Goal: Task Accomplishment & Management: Complete application form

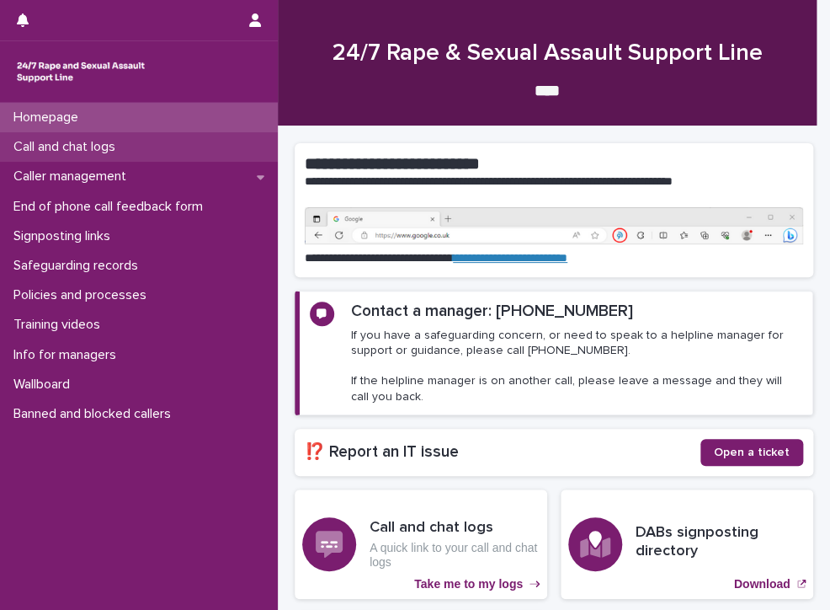
click at [109, 141] on p "Call and chat logs" at bounding box center [68, 147] width 122 height 16
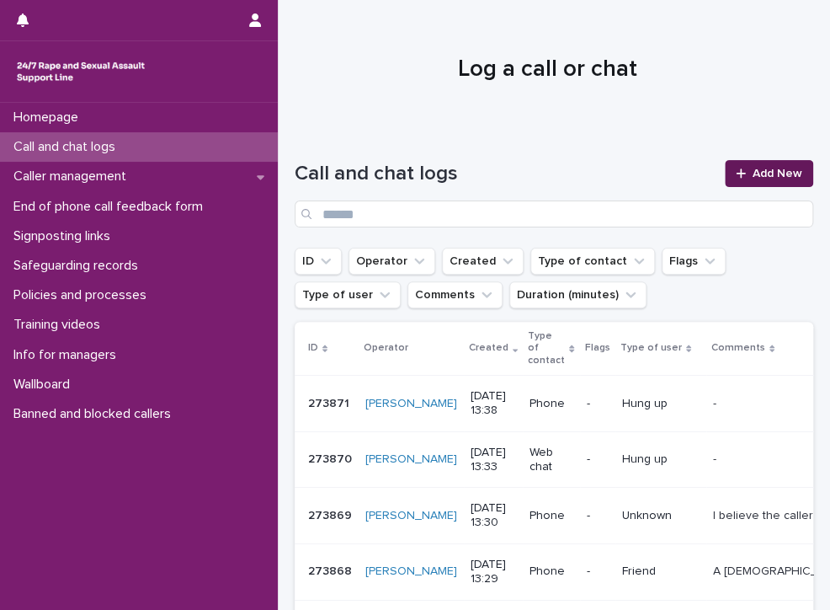
click at [774, 169] on span "Add New" at bounding box center [778, 174] width 50 height 12
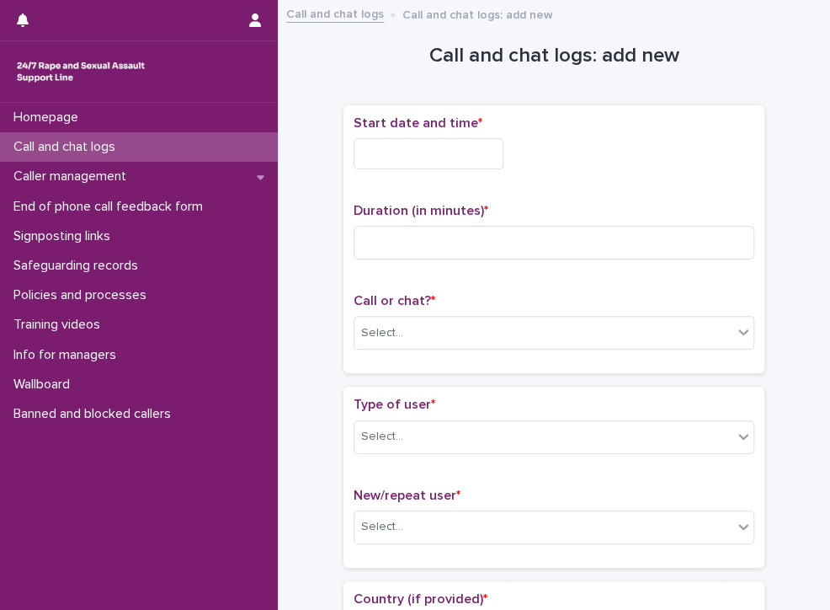
click at [462, 151] on input "text" at bounding box center [429, 153] width 150 height 31
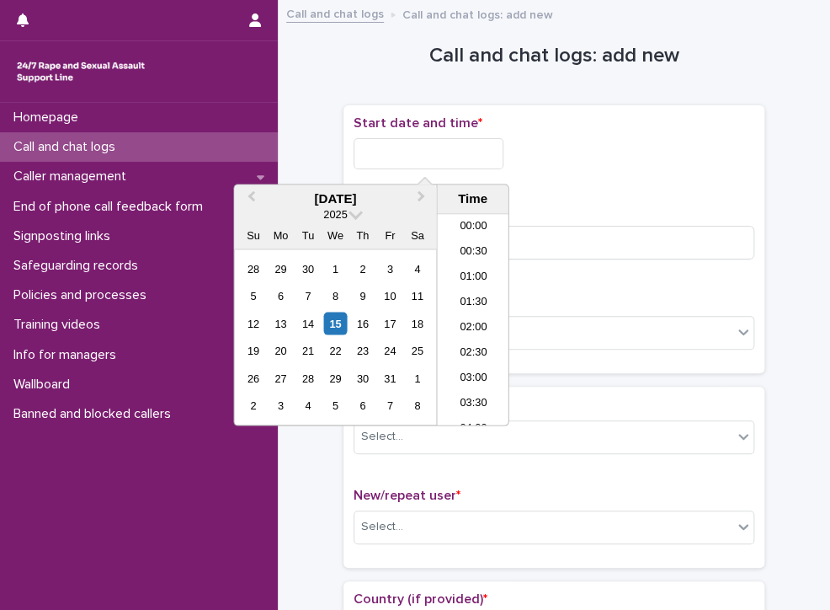
scroll to position [590, 0]
click at [476, 289] on li "13:00" at bounding box center [473, 294] width 72 height 25
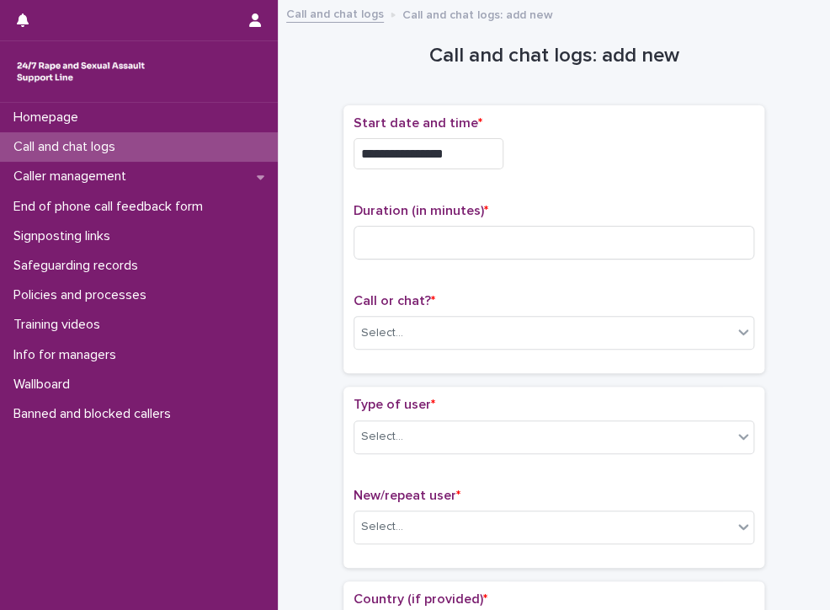
click at [462, 157] on input "**********" at bounding box center [429, 153] width 150 height 31
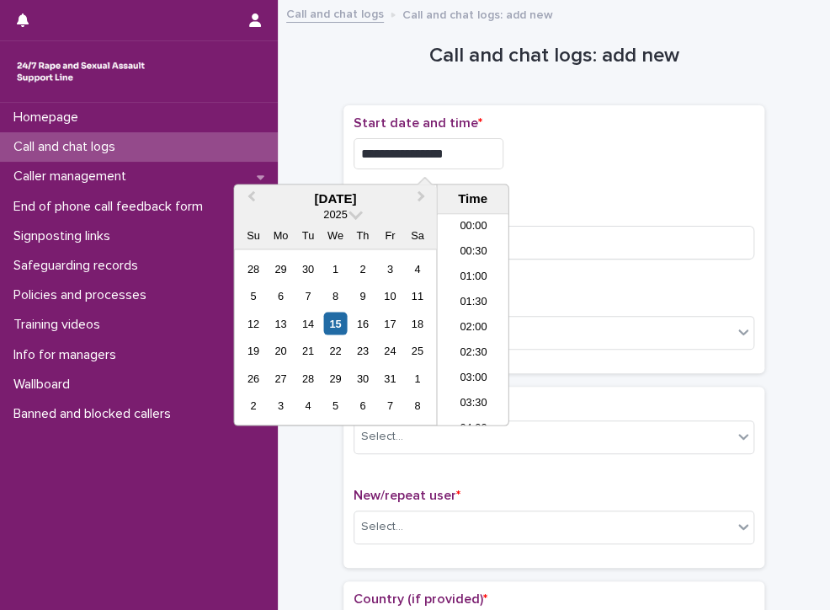
scroll to position [564, 0]
type input "**********"
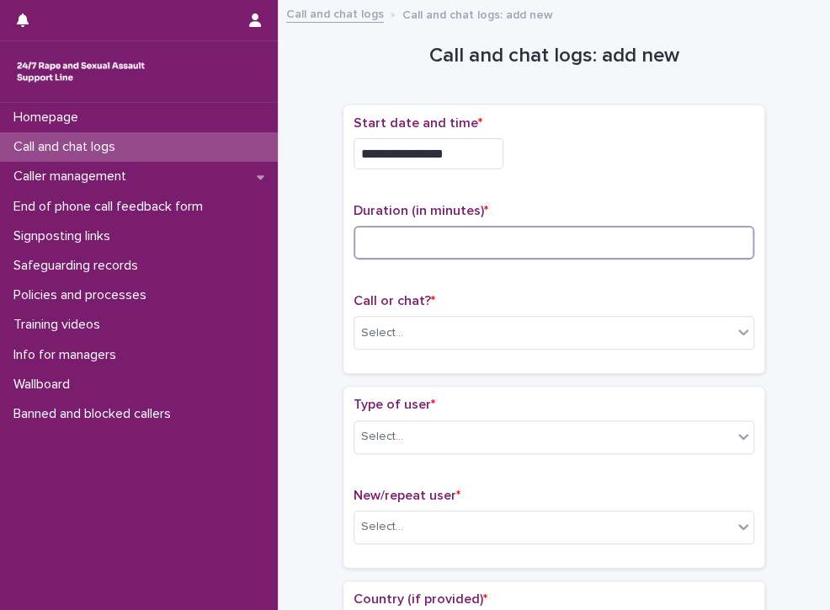
click at [596, 245] on input at bounding box center [554, 243] width 401 height 34
type input "**"
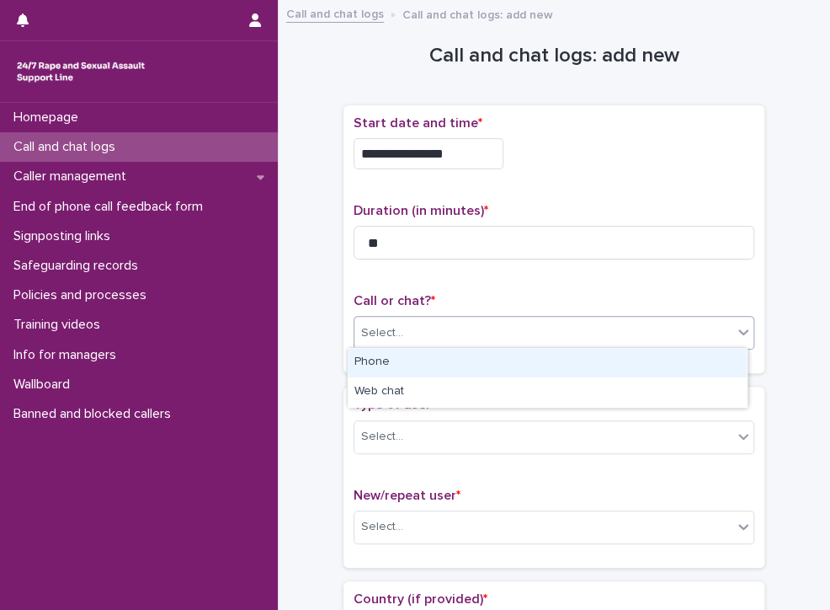
click at [430, 319] on div "Select..." at bounding box center [544, 333] width 378 height 28
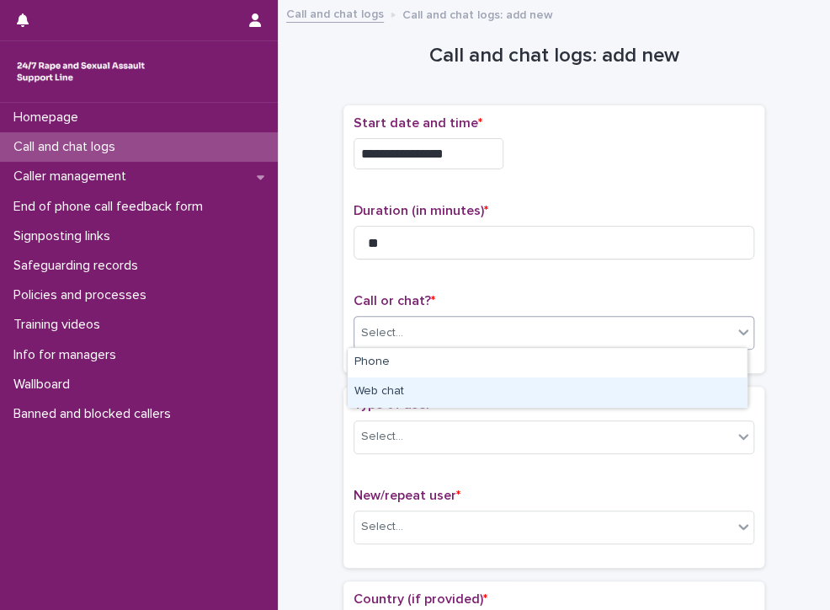
click at [414, 397] on div "Web chat" at bounding box center [547, 391] width 399 height 29
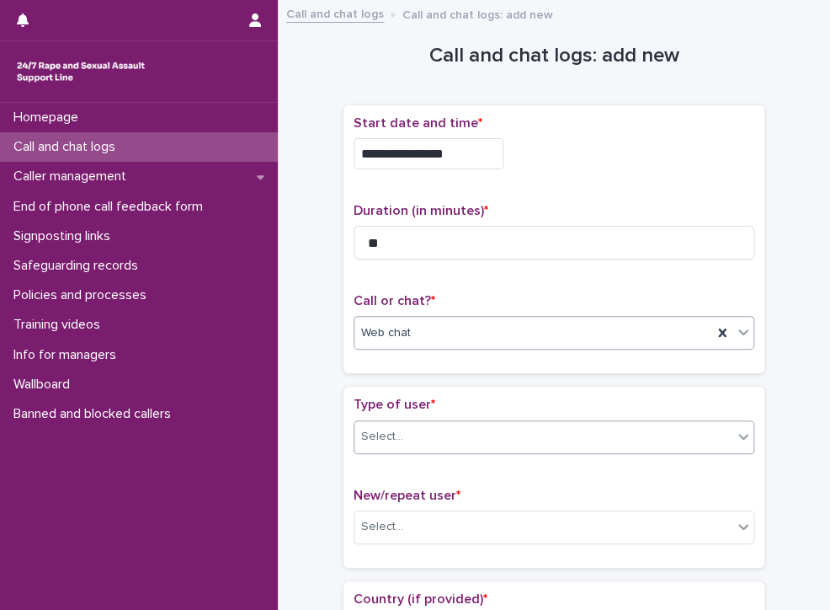
click at [451, 437] on div "Select..." at bounding box center [544, 437] width 378 height 28
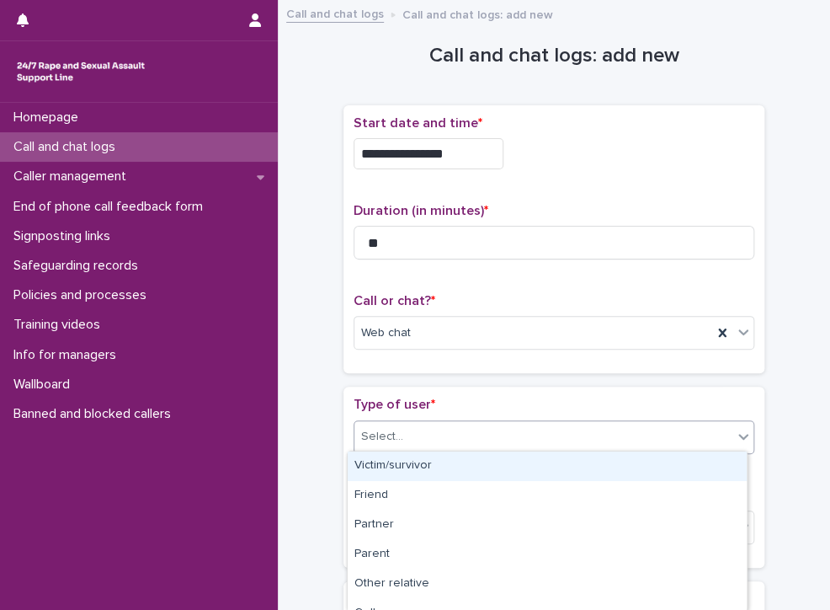
click at [400, 461] on div "Victim/survivor" at bounding box center [547, 465] width 399 height 29
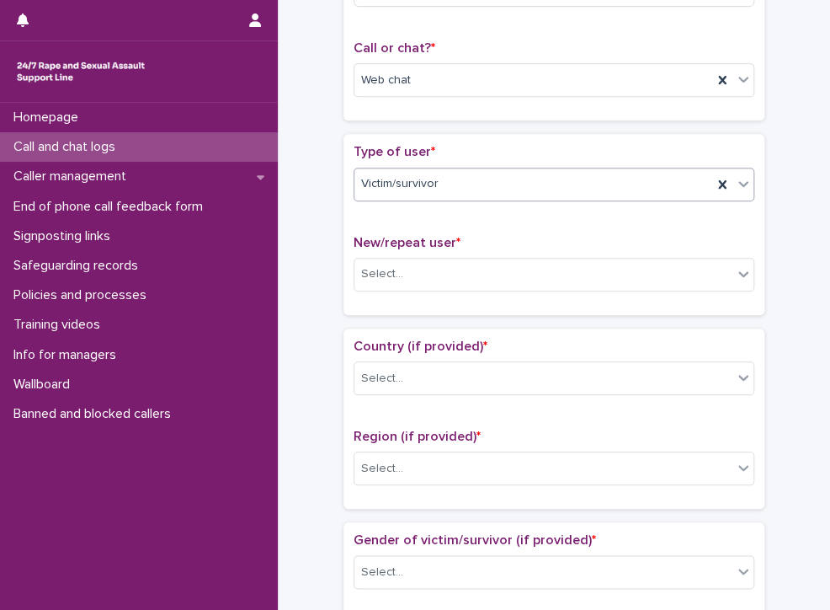
scroll to position [337, 0]
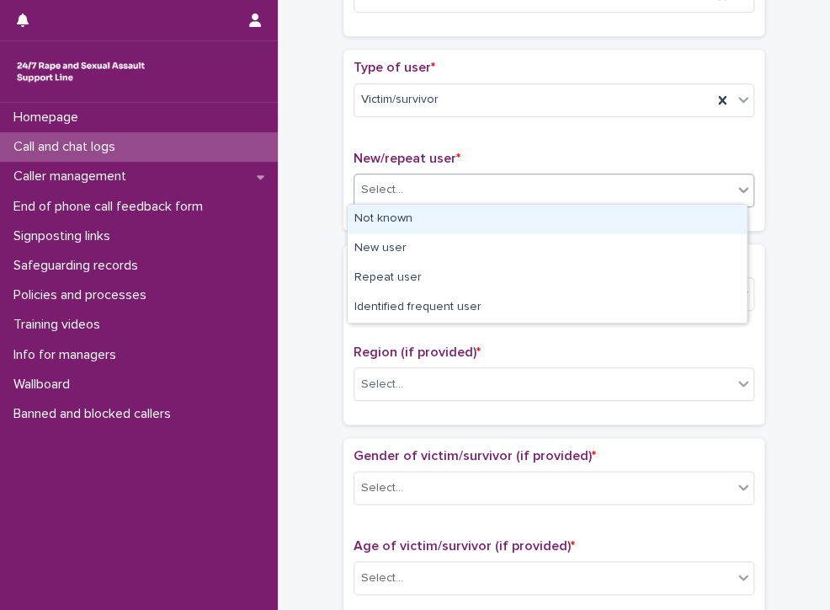
click at [377, 183] on div "Select..." at bounding box center [382, 190] width 42 height 18
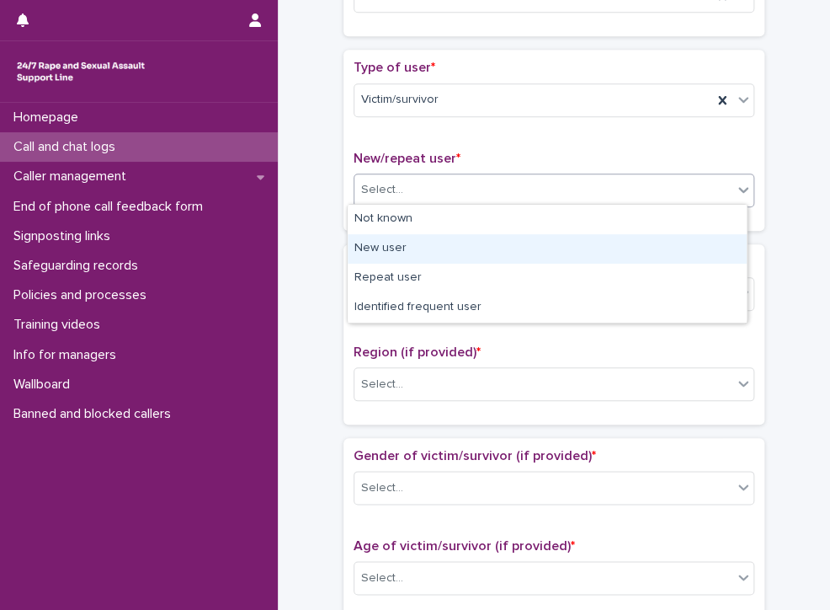
click at [486, 245] on div "New user" at bounding box center [547, 248] width 399 height 29
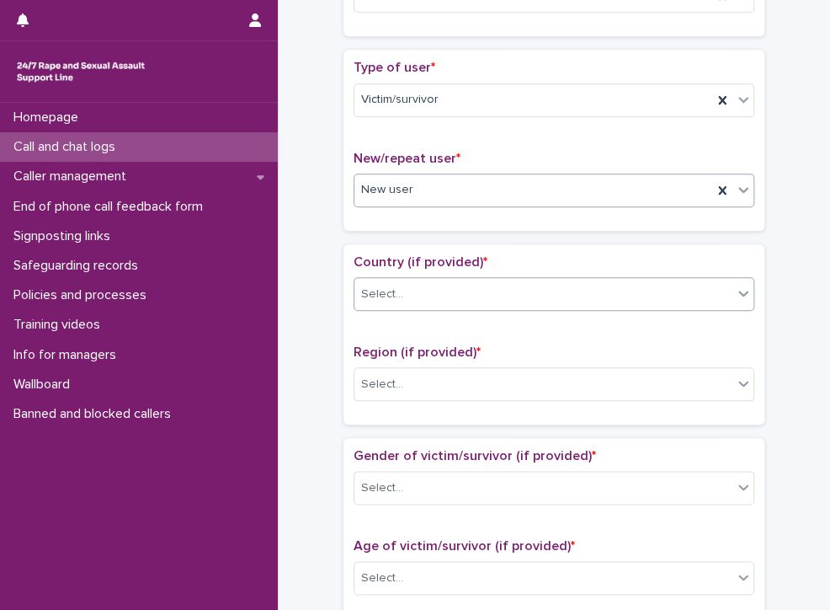
click at [483, 286] on div "Select..." at bounding box center [544, 294] width 378 height 28
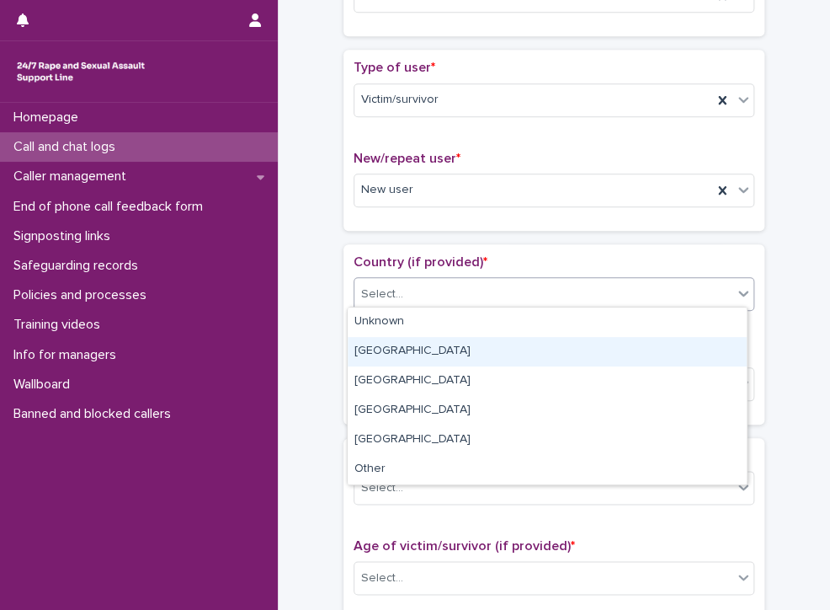
click at [427, 346] on div "[GEOGRAPHIC_DATA]" at bounding box center [547, 351] width 399 height 29
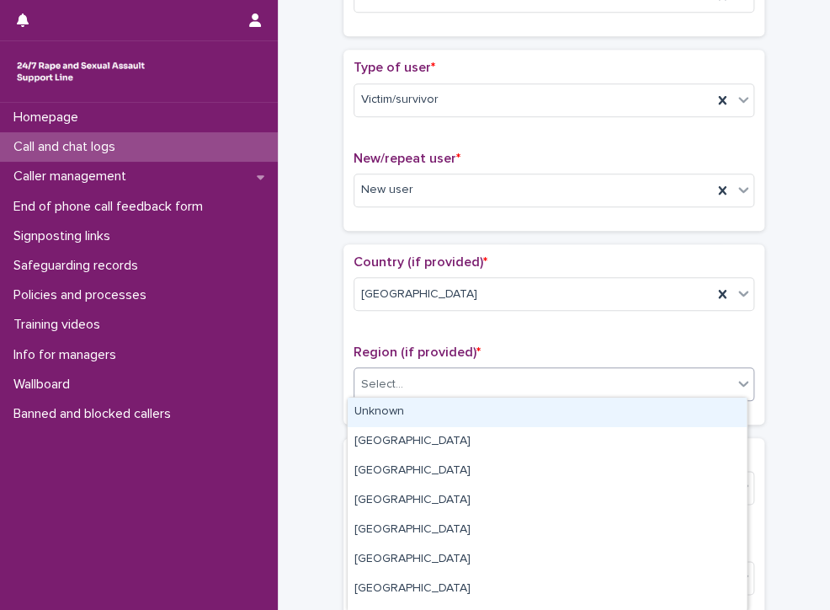
click at [417, 379] on div "Select..." at bounding box center [544, 385] width 378 height 28
click at [414, 412] on div "Unknown" at bounding box center [547, 412] width 399 height 29
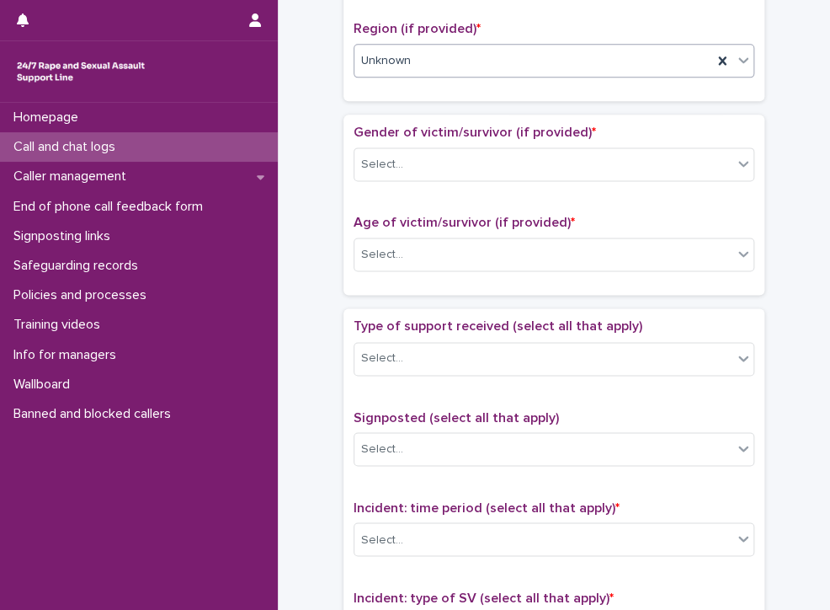
scroll to position [674, 0]
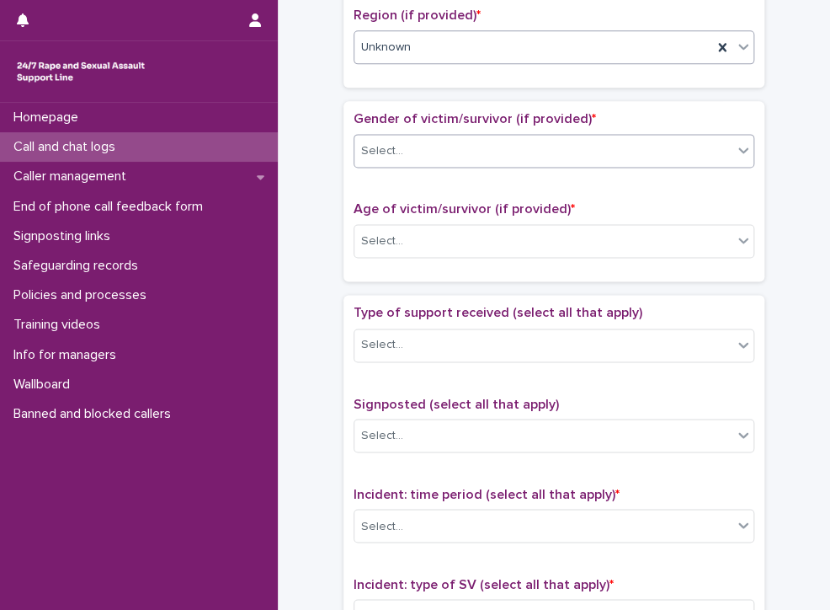
click at [437, 149] on div "Select..." at bounding box center [544, 151] width 378 height 28
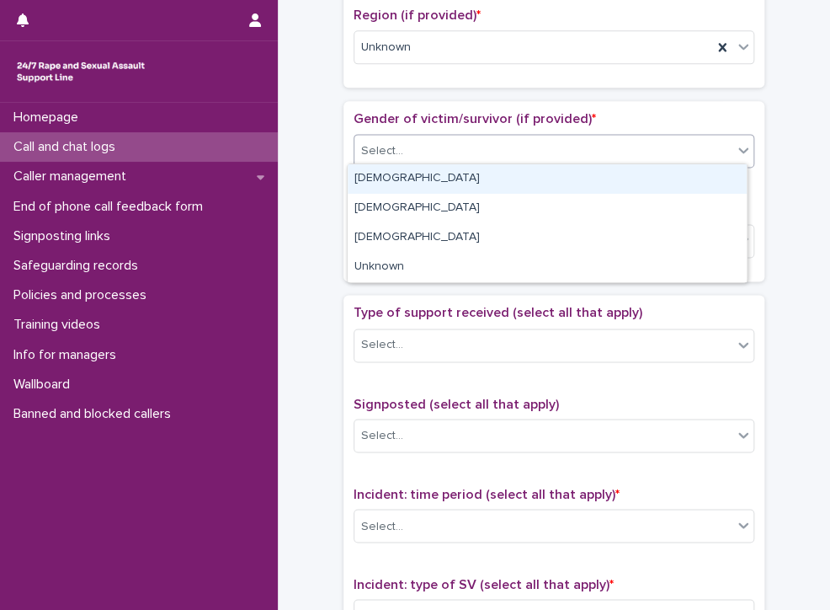
click at [388, 174] on div "[DEMOGRAPHIC_DATA]" at bounding box center [547, 178] width 399 height 29
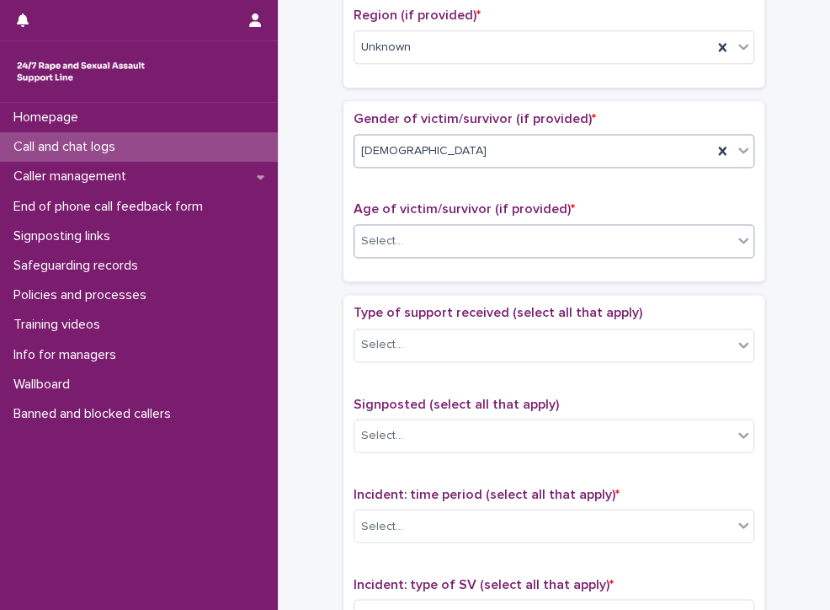
click at [388, 232] on div "Select..." at bounding box center [382, 241] width 42 height 18
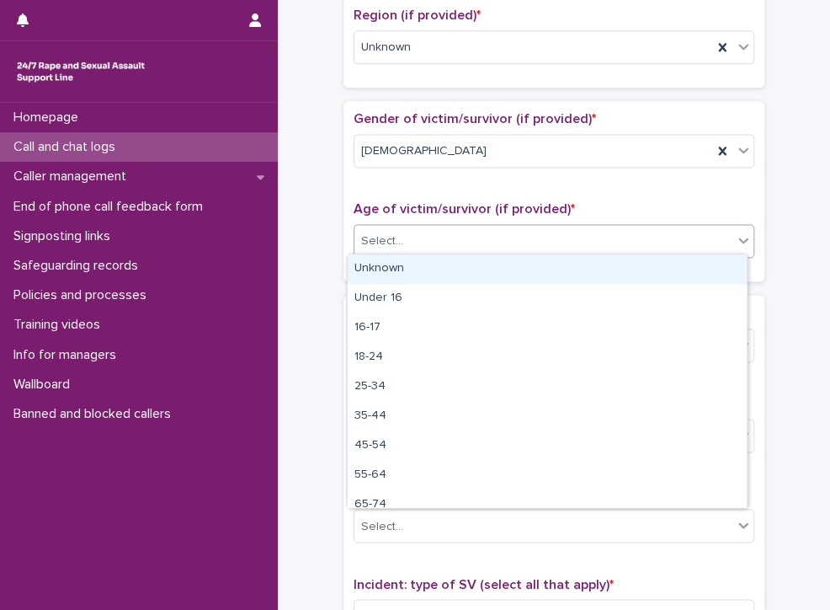
click at [389, 270] on div "Unknown" at bounding box center [547, 268] width 399 height 29
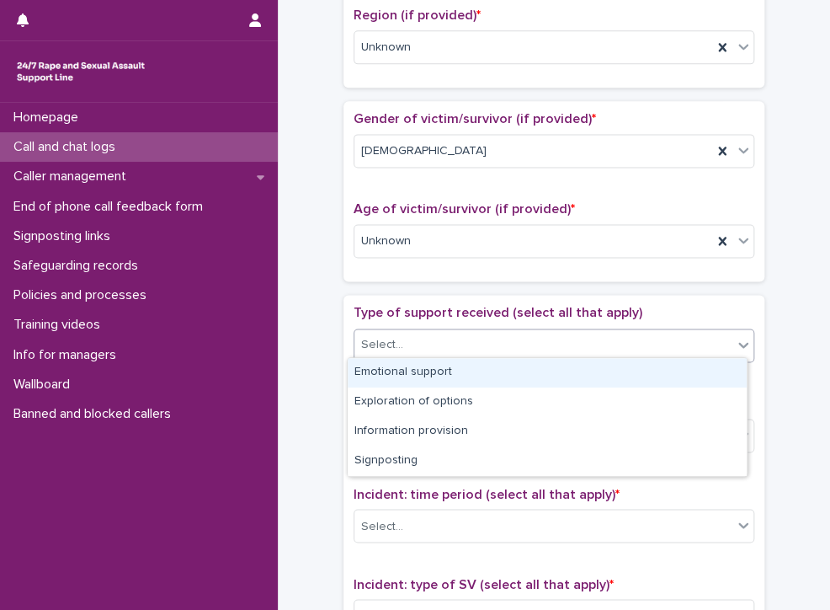
click at [408, 331] on div "Select..." at bounding box center [544, 345] width 378 height 28
click at [408, 373] on div "Emotional support" at bounding box center [547, 372] width 399 height 29
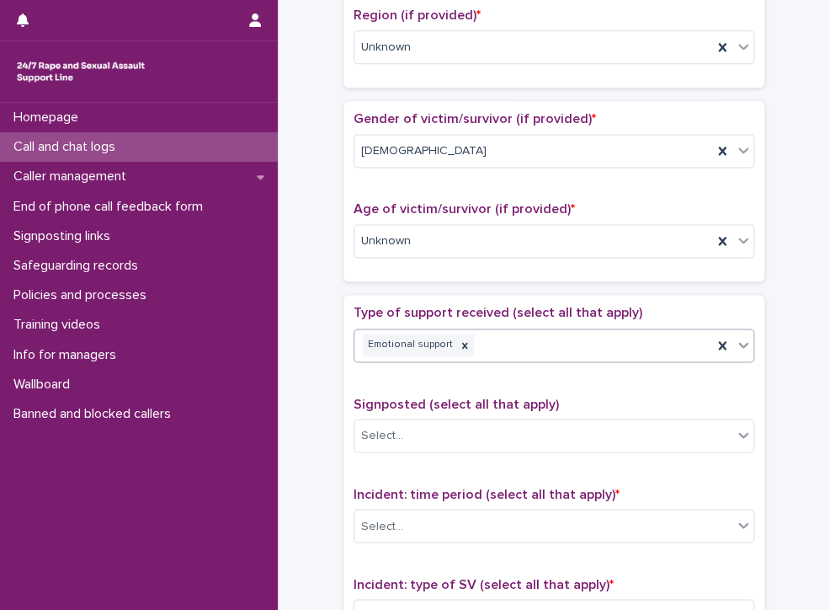
click at [536, 338] on div "Emotional support" at bounding box center [534, 344] width 358 height 29
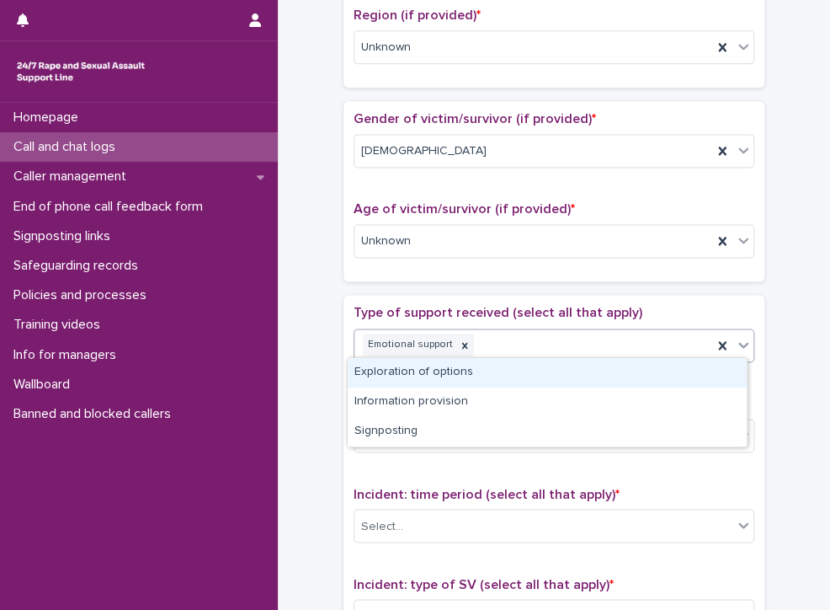
click at [435, 366] on div "Exploration of options" at bounding box center [547, 372] width 399 height 29
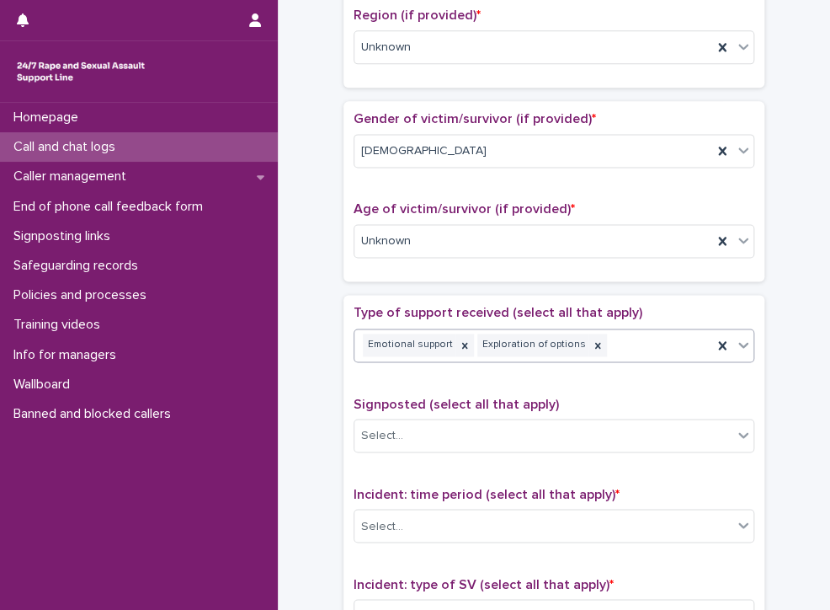
click at [633, 333] on div "Emotional support Exploration of options" at bounding box center [534, 344] width 358 height 29
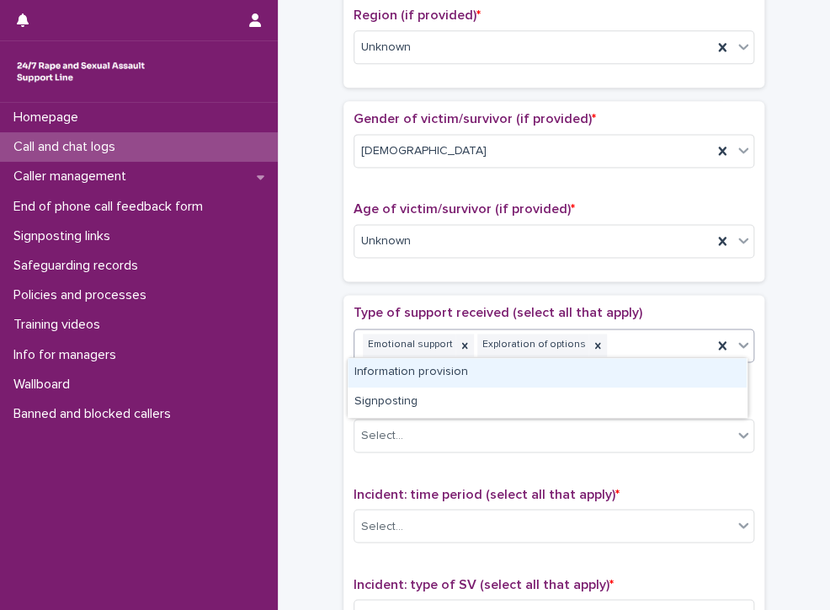
click at [617, 366] on div "Information provision" at bounding box center [547, 372] width 399 height 29
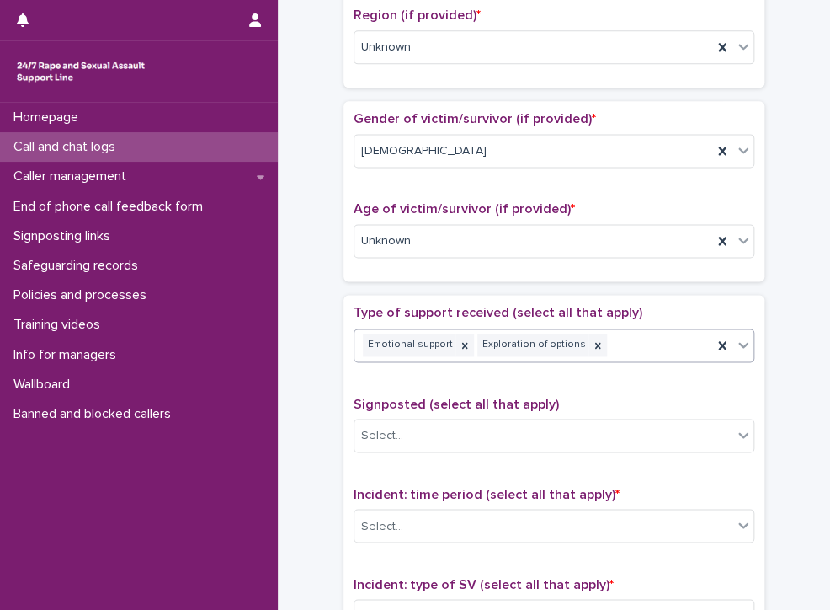
scroll to position [685, 0]
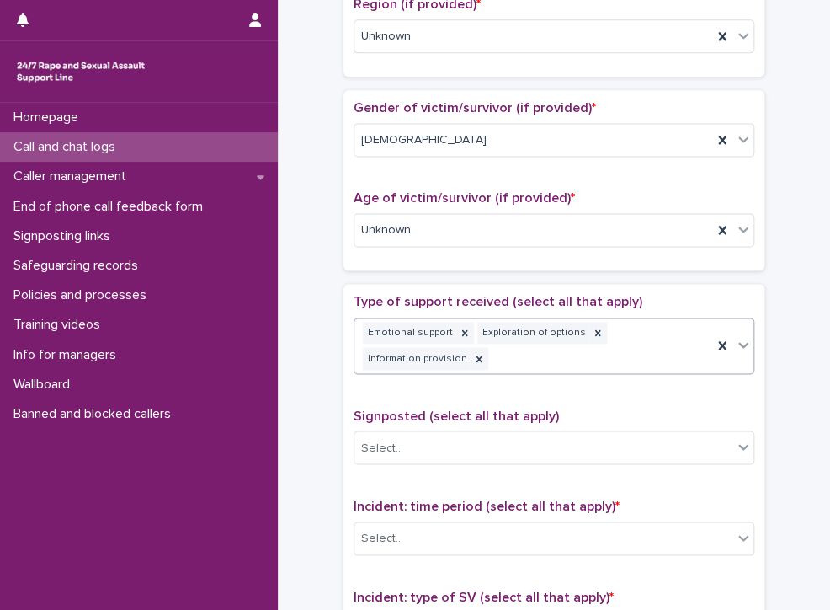
click at [658, 339] on div "Emotional support Exploration of options Information provision" at bounding box center [534, 346] width 358 height 56
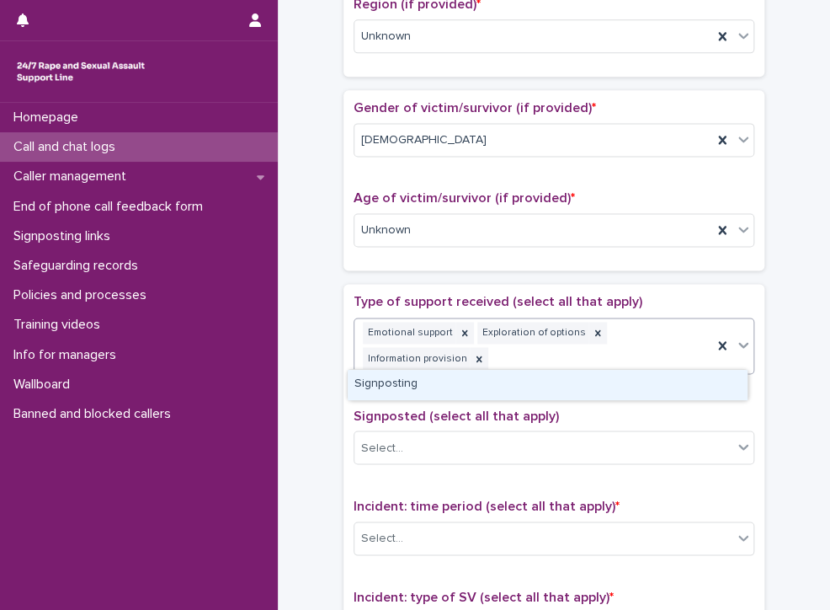
click at [611, 387] on div "Signposting" at bounding box center [547, 384] width 399 height 29
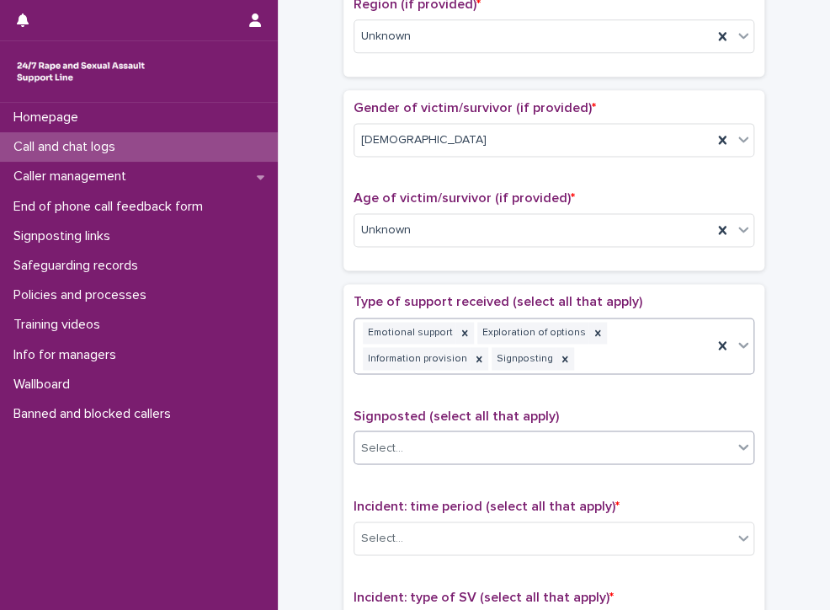
click at [544, 440] on div "Select..." at bounding box center [544, 448] width 378 height 28
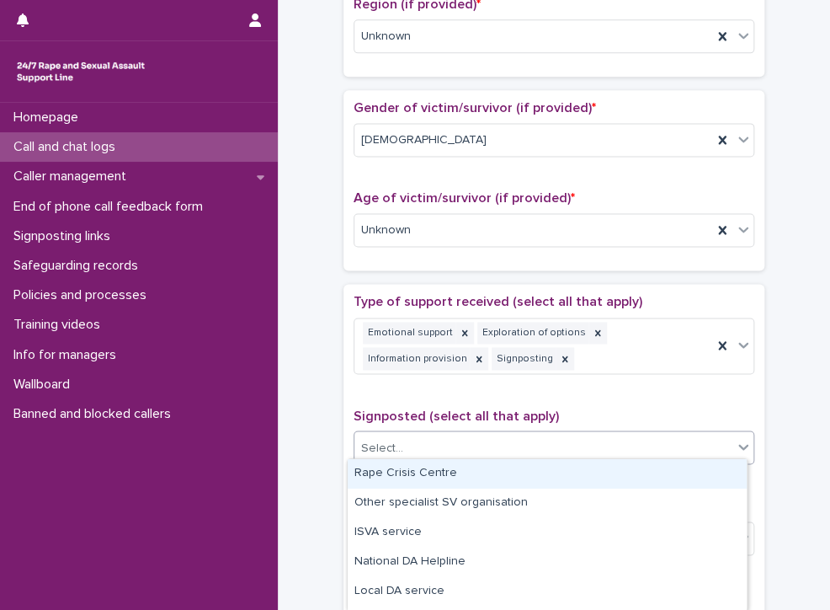
click at [435, 465] on div "Rape Crisis Centre" at bounding box center [547, 473] width 399 height 29
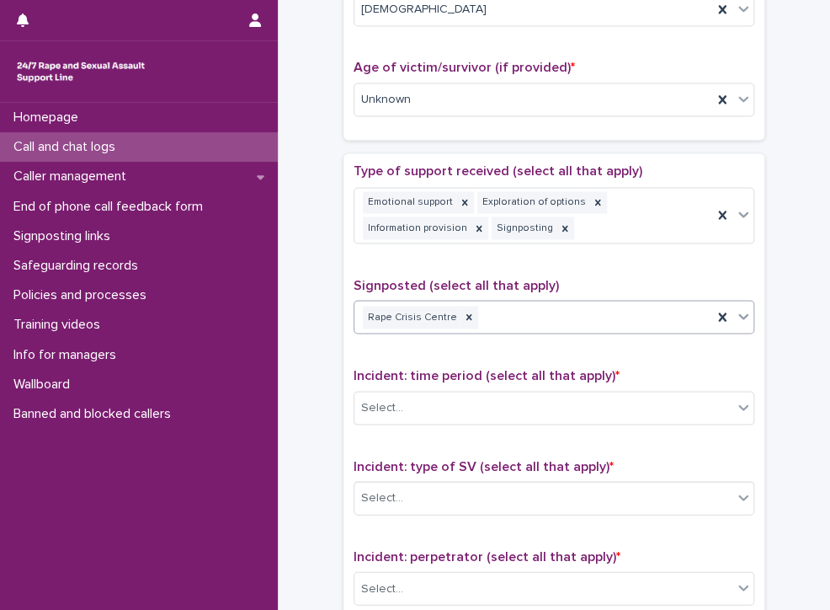
scroll to position [853, 0]
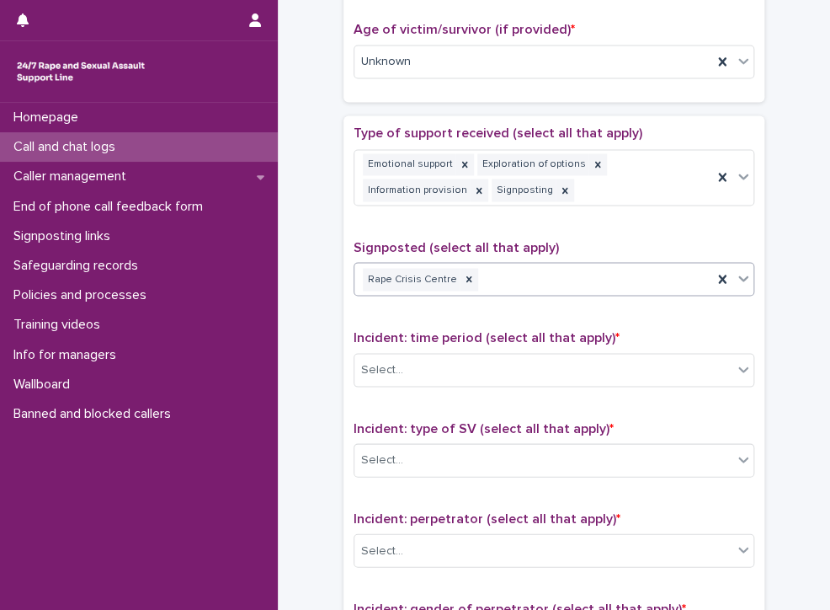
click at [517, 270] on div "Rape Crisis Centre" at bounding box center [534, 278] width 358 height 29
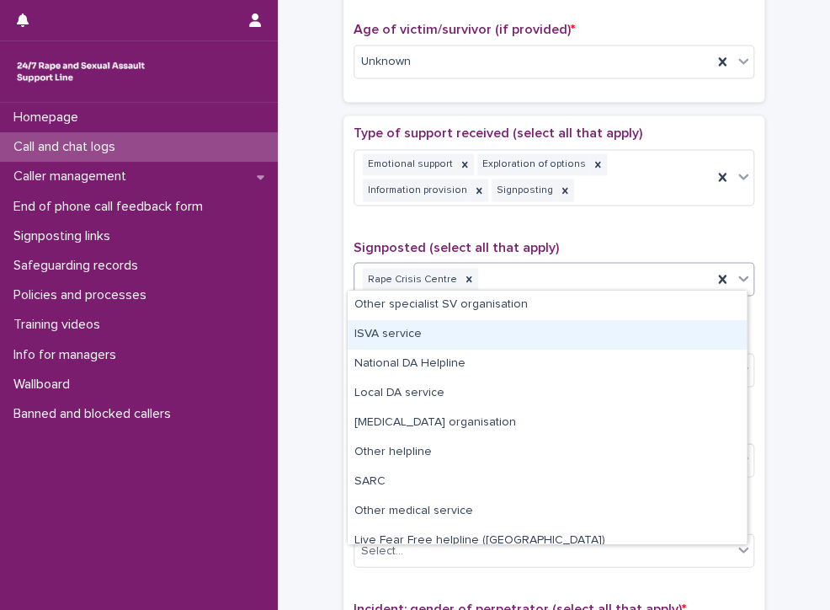
click at [383, 336] on div "ISVA service" at bounding box center [547, 334] width 399 height 29
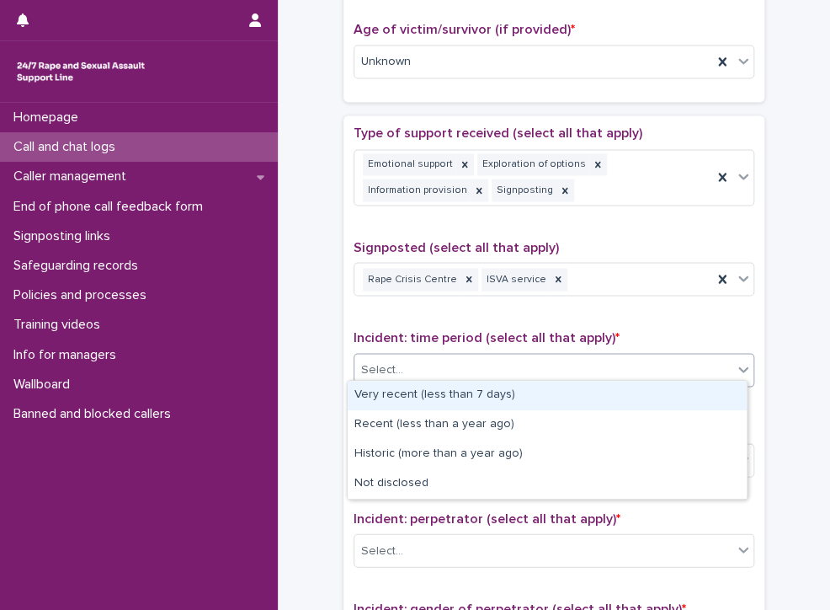
click at [477, 357] on div "Select..." at bounding box center [544, 369] width 378 height 28
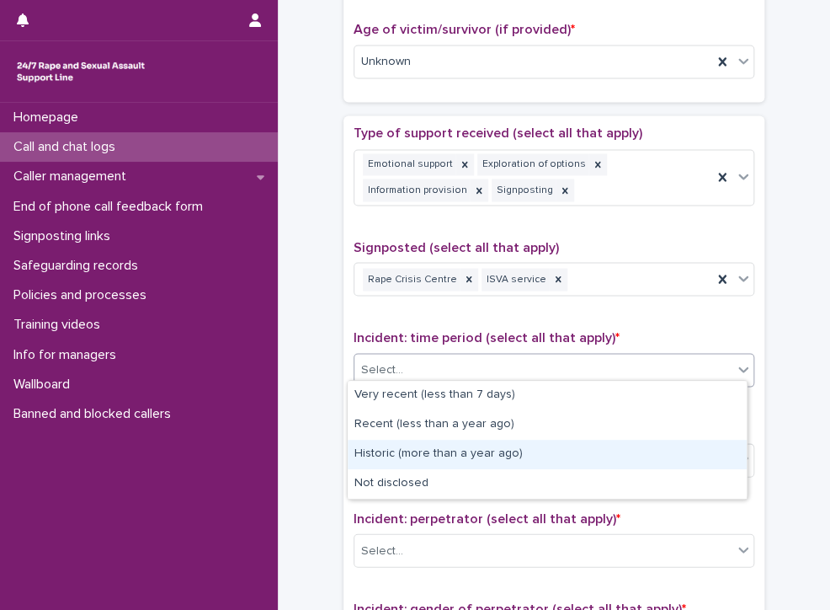
click at [478, 447] on div "Historic (more than a year ago)" at bounding box center [547, 454] width 399 height 29
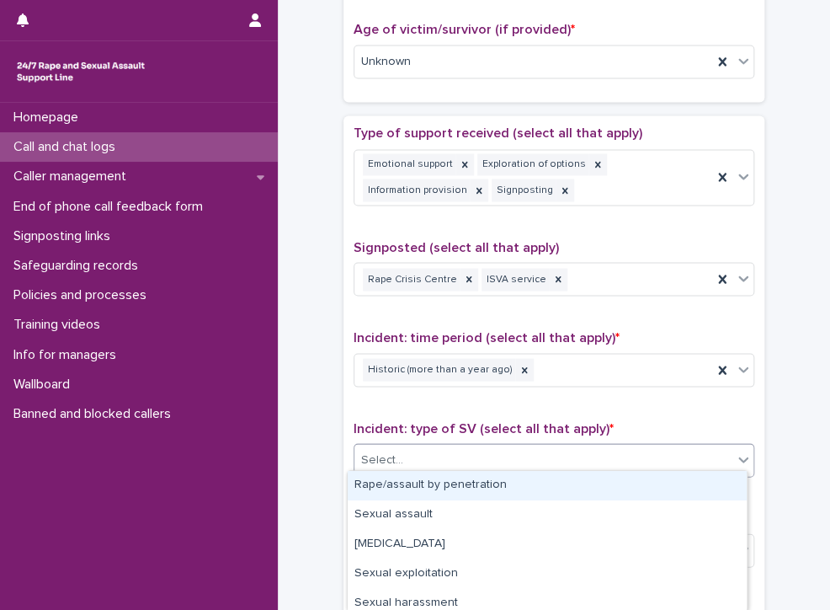
click at [478, 447] on div "Select..." at bounding box center [544, 460] width 378 height 28
click at [519, 480] on div "Rape/assault by penetration" at bounding box center [547, 485] width 399 height 29
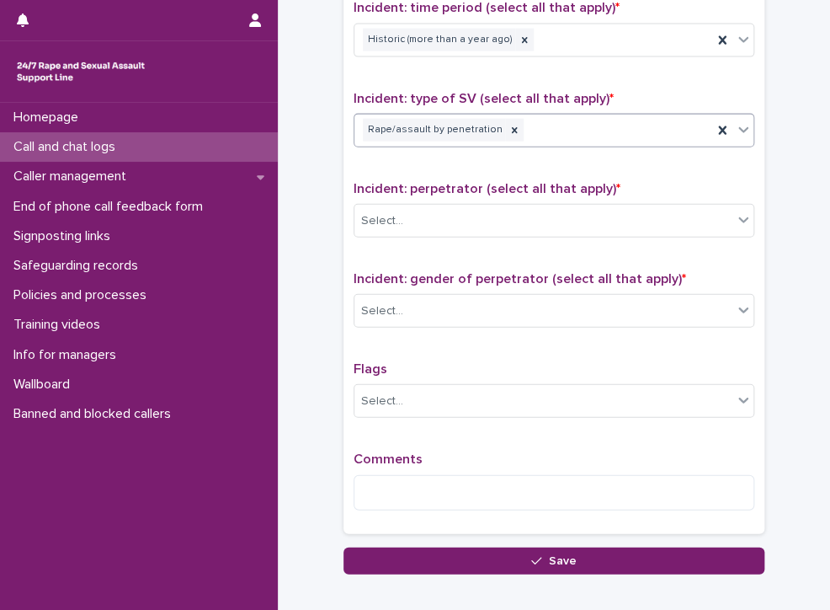
scroll to position [1190, 0]
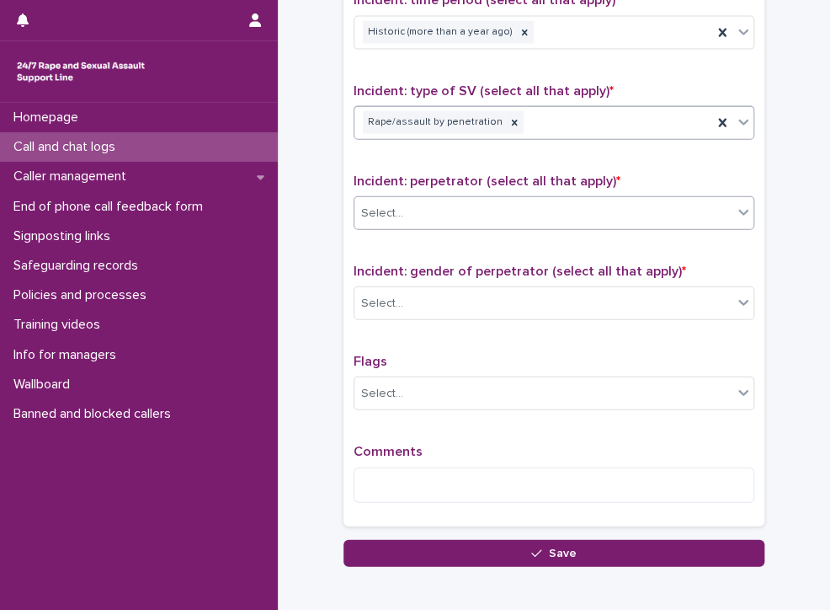
click at [512, 200] on div "Select..." at bounding box center [544, 214] width 378 height 28
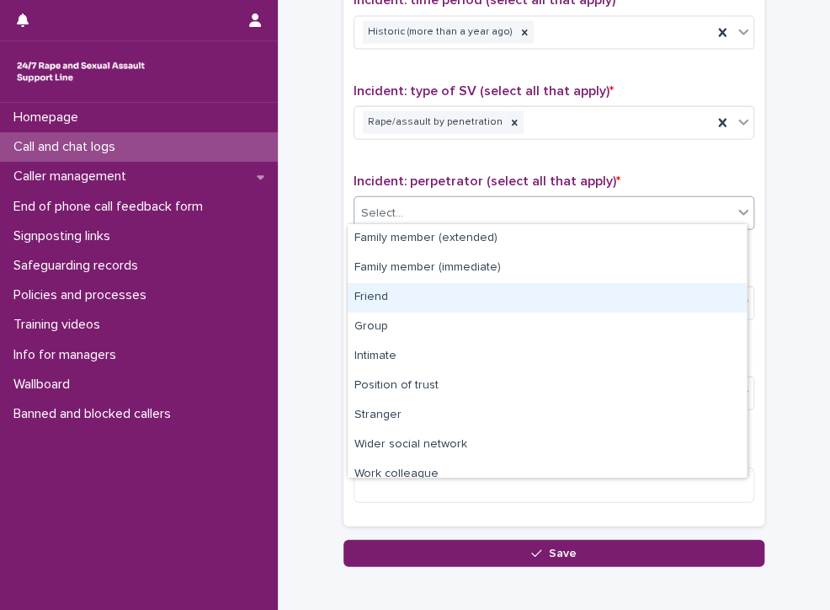
click at [412, 296] on div "Friend" at bounding box center [547, 297] width 399 height 29
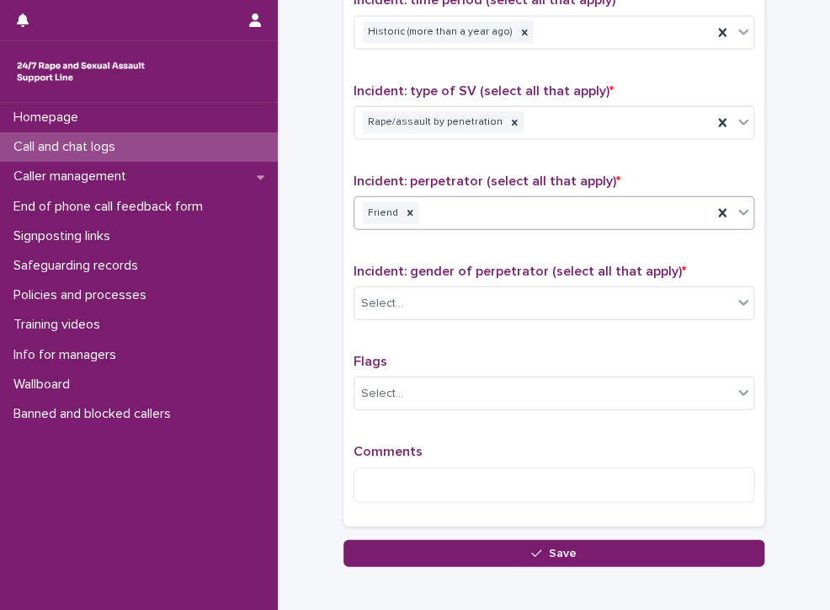
click at [529, 205] on div "Friend" at bounding box center [534, 213] width 358 height 29
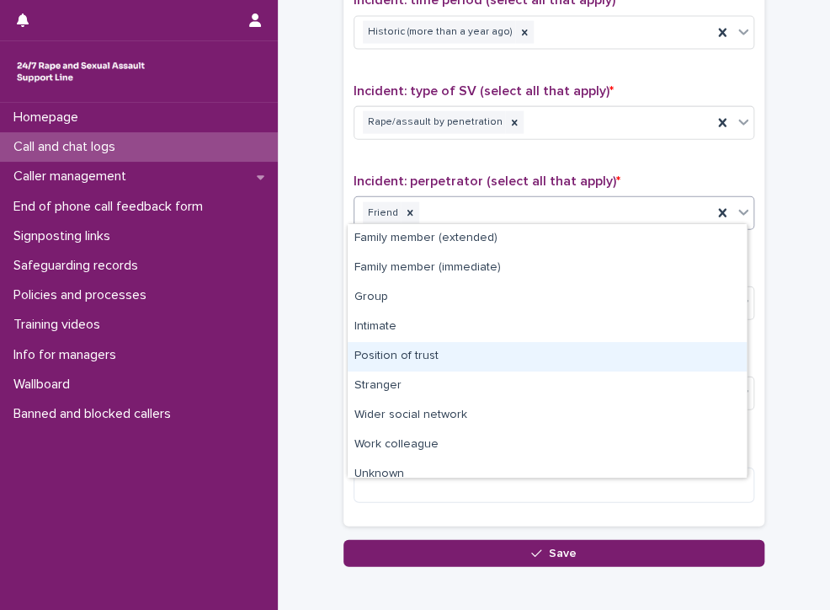
click at [499, 351] on div "Position of trust" at bounding box center [547, 356] width 399 height 29
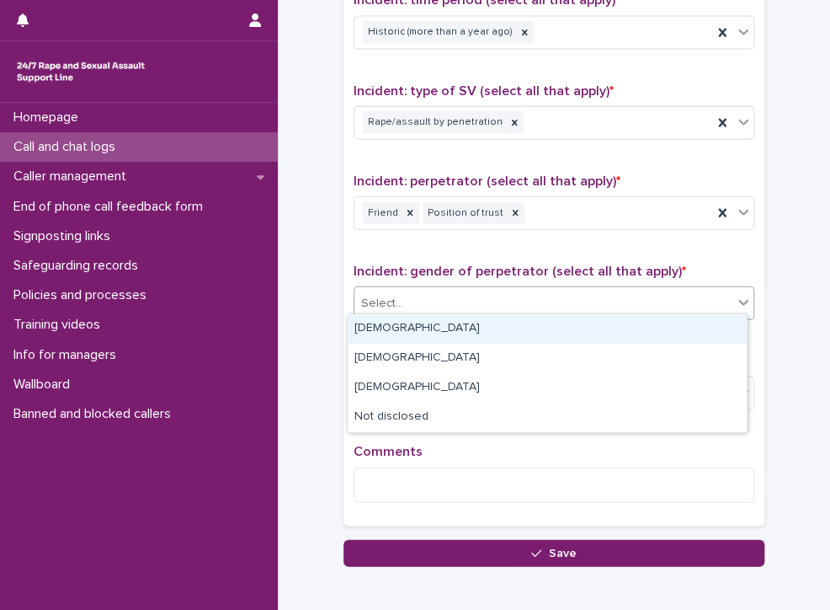
click at [466, 292] on div "Select..." at bounding box center [544, 304] width 378 height 28
click at [367, 323] on div "[DEMOGRAPHIC_DATA]" at bounding box center [547, 328] width 399 height 29
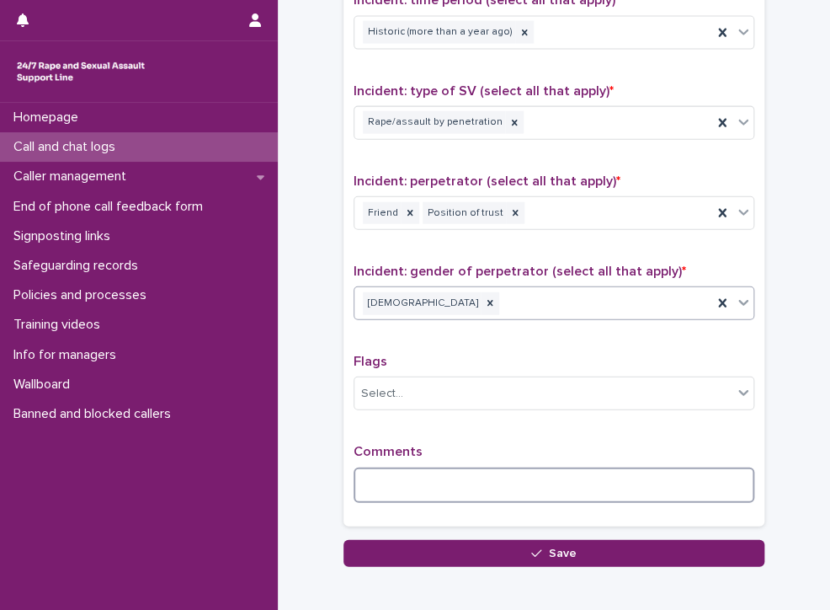
click at [569, 478] on textarea at bounding box center [554, 485] width 401 height 36
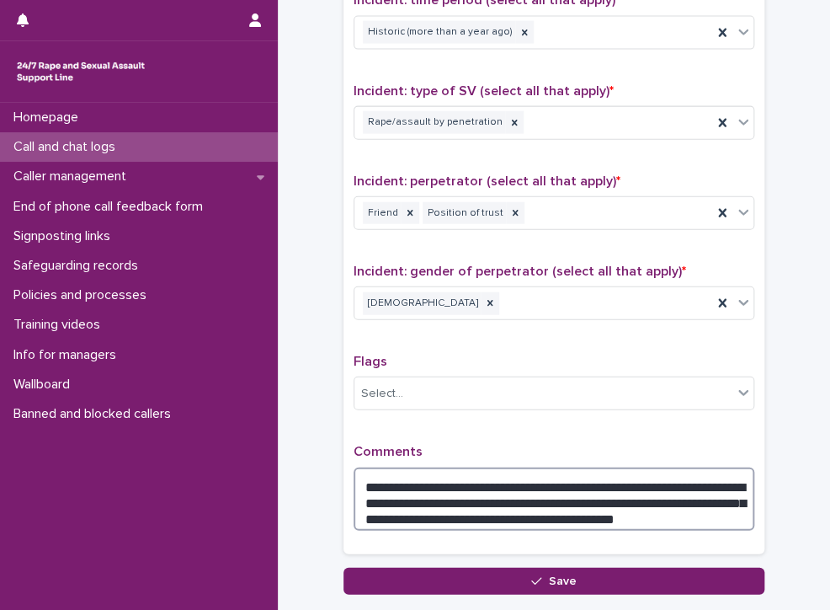
click at [617, 504] on textarea "**********" at bounding box center [554, 499] width 401 height 64
click at [610, 504] on textarea "**********" at bounding box center [554, 499] width 401 height 64
click at [674, 509] on textarea "**********" at bounding box center [554, 499] width 401 height 64
click at [697, 514] on textarea "**********" at bounding box center [554, 499] width 401 height 64
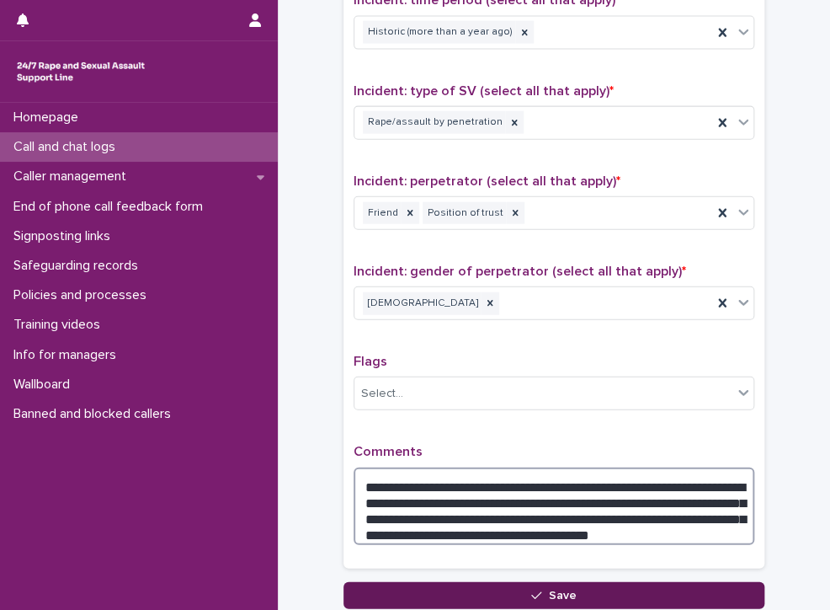
type textarea "**********"
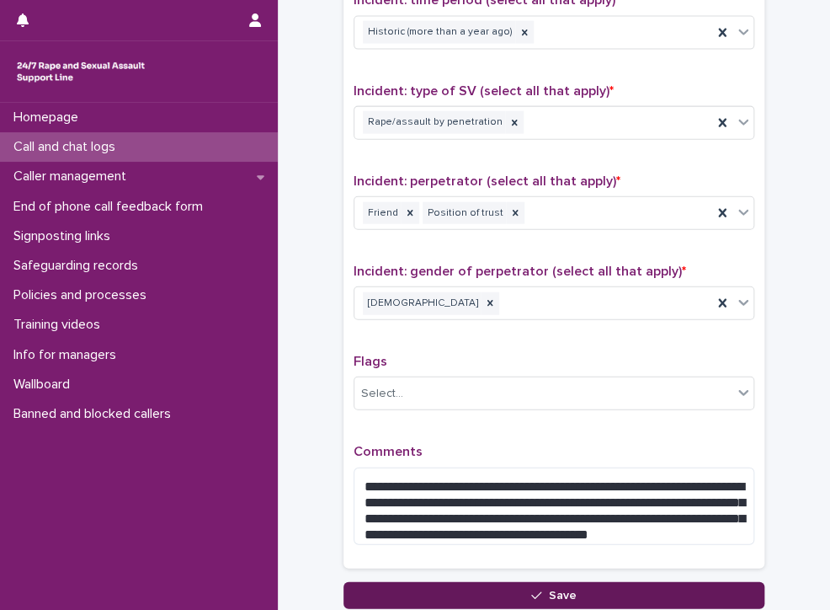
click at [531, 590] on icon "button" at bounding box center [536, 596] width 10 height 12
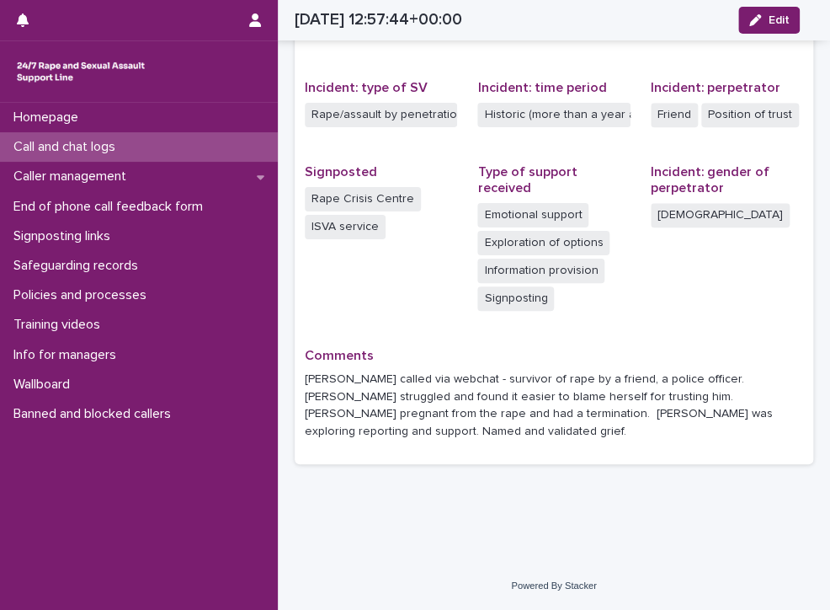
scroll to position [369, 0]
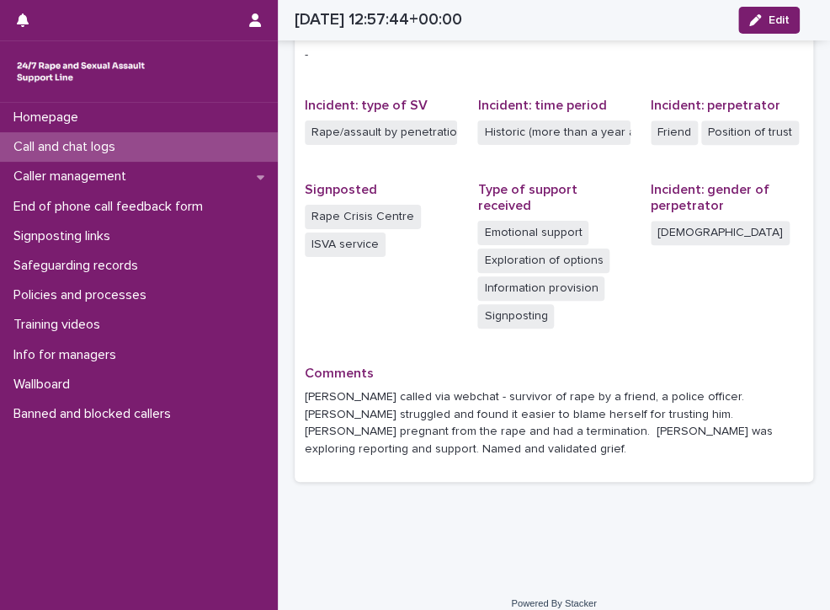
click at [24, 141] on p "Call and chat logs" at bounding box center [68, 147] width 122 height 16
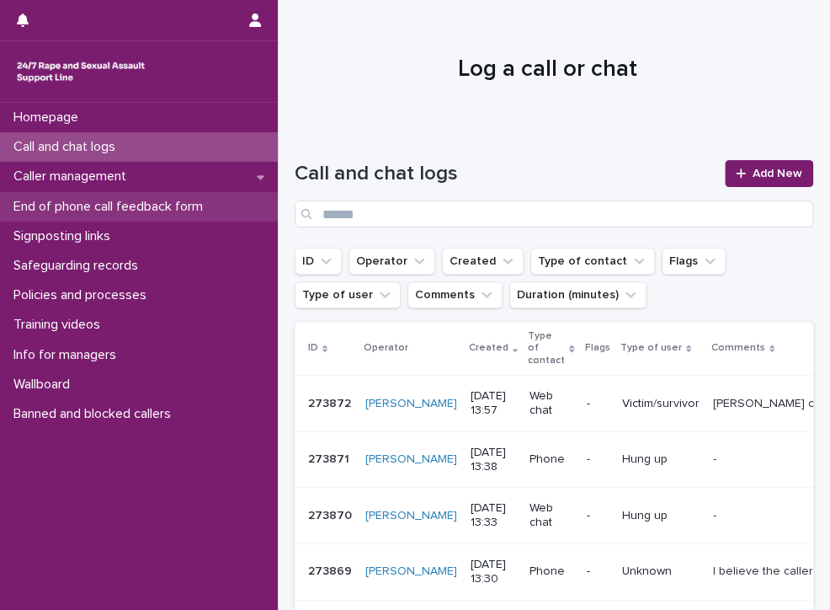
click at [159, 204] on p "End of phone call feedback form" at bounding box center [112, 207] width 210 height 16
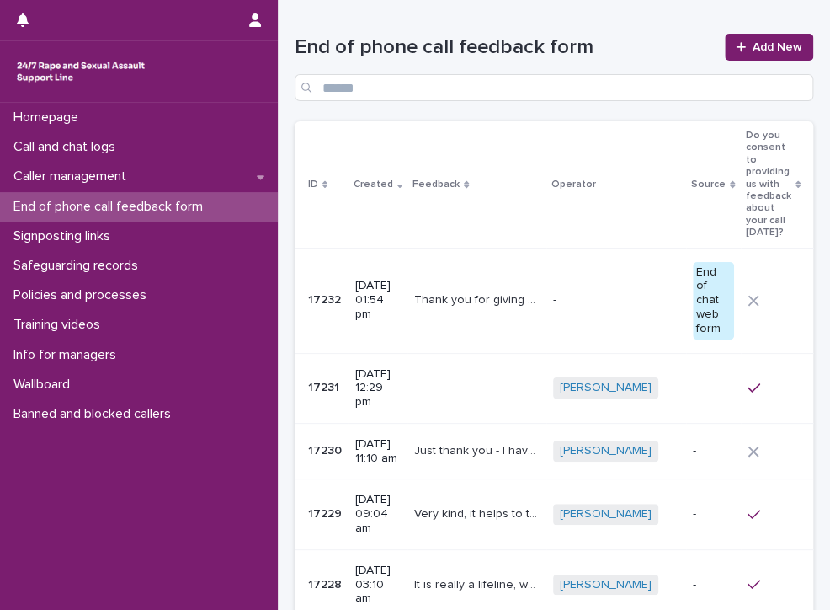
click at [693, 280] on div "End of chat web form" at bounding box center [713, 300] width 40 height 77
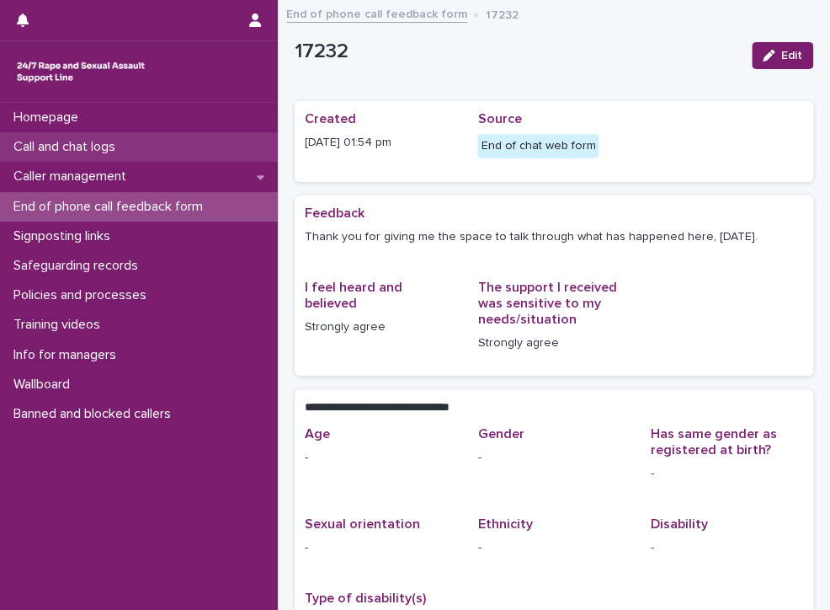
click at [35, 144] on p "Call and chat logs" at bounding box center [68, 147] width 122 height 16
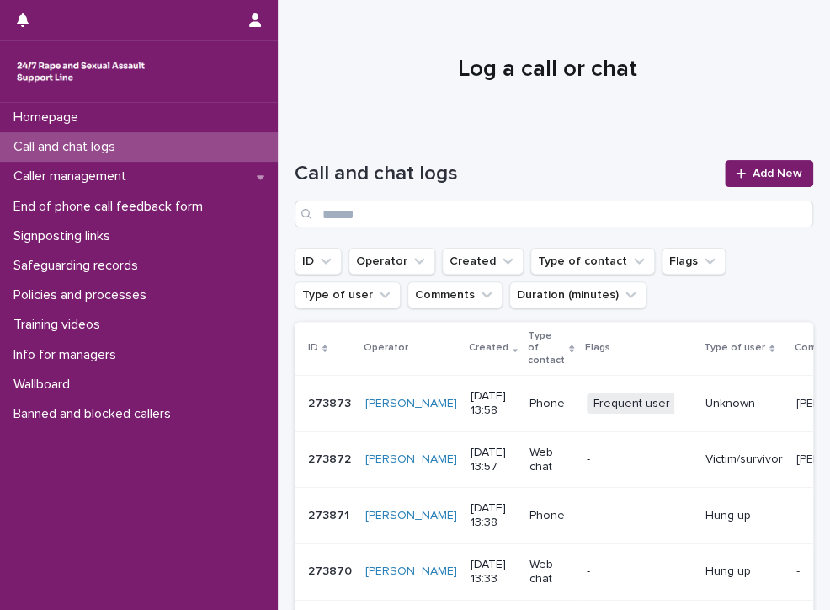
click at [64, 147] on p "Call and chat logs" at bounding box center [68, 147] width 122 height 16
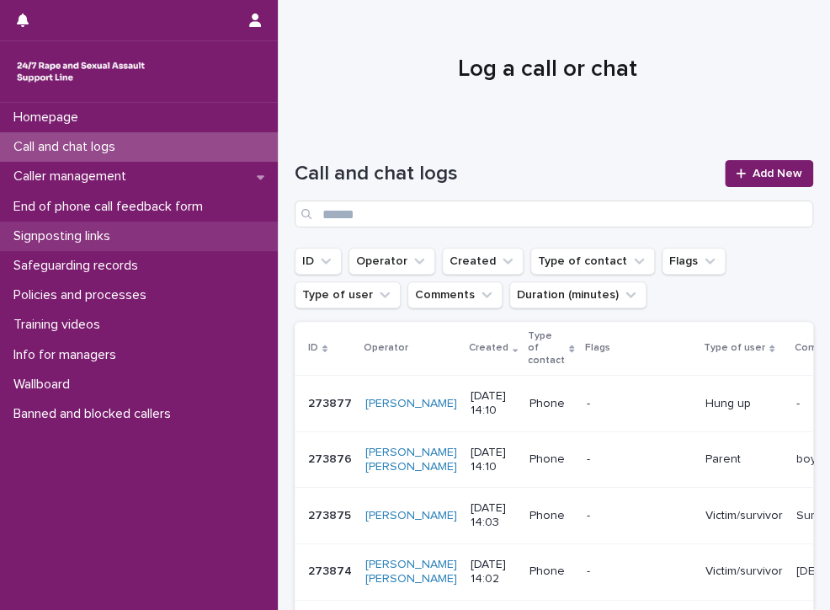
click at [106, 234] on p "Signposting links" at bounding box center [65, 236] width 117 height 16
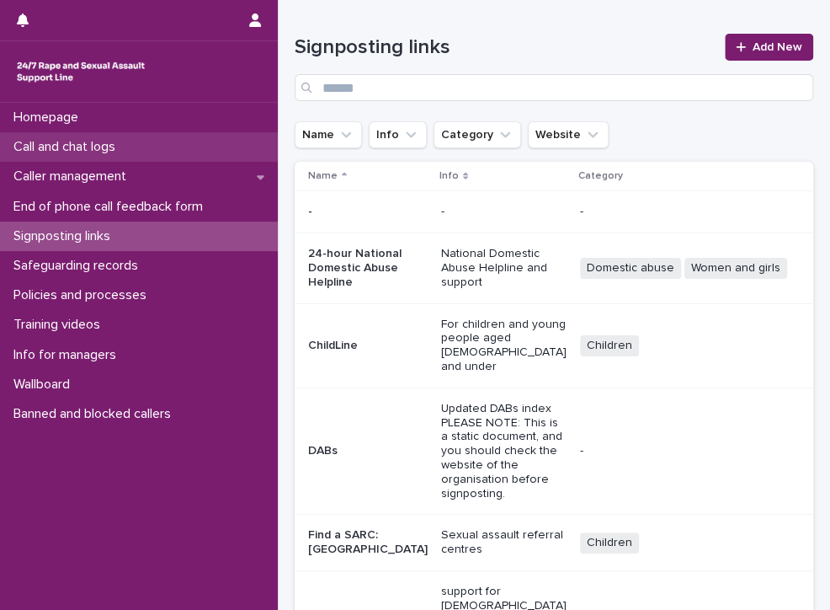
click at [111, 145] on p "Call and chat logs" at bounding box center [68, 147] width 122 height 16
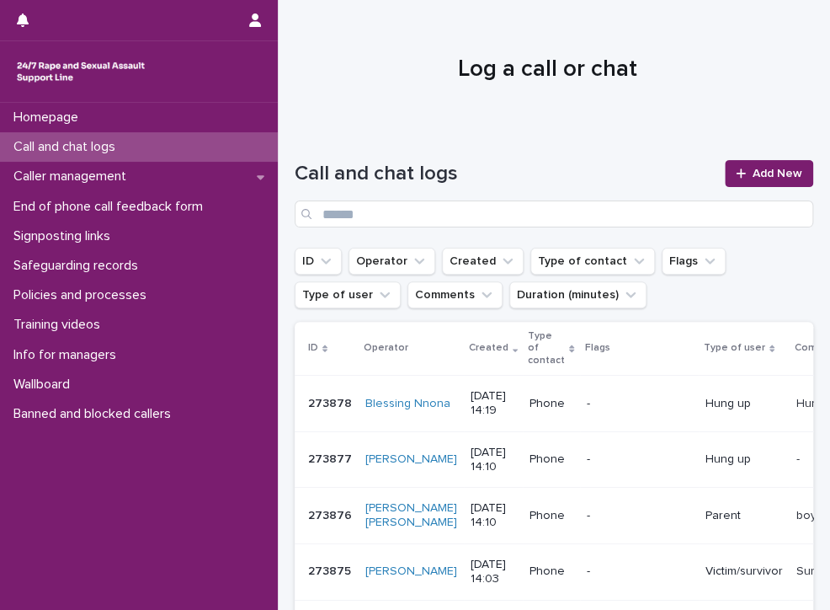
click at [105, 143] on p "Call and chat logs" at bounding box center [68, 147] width 122 height 16
click at [777, 166] on link "Add New" at bounding box center [769, 173] width 88 height 27
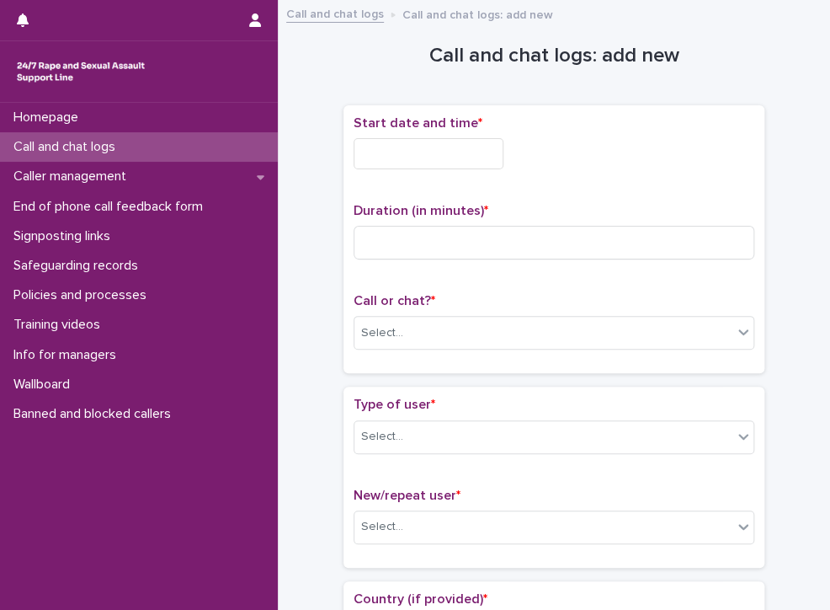
click at [480, 149] on input "text" at bounding box center [429, 153] width 150 height 31
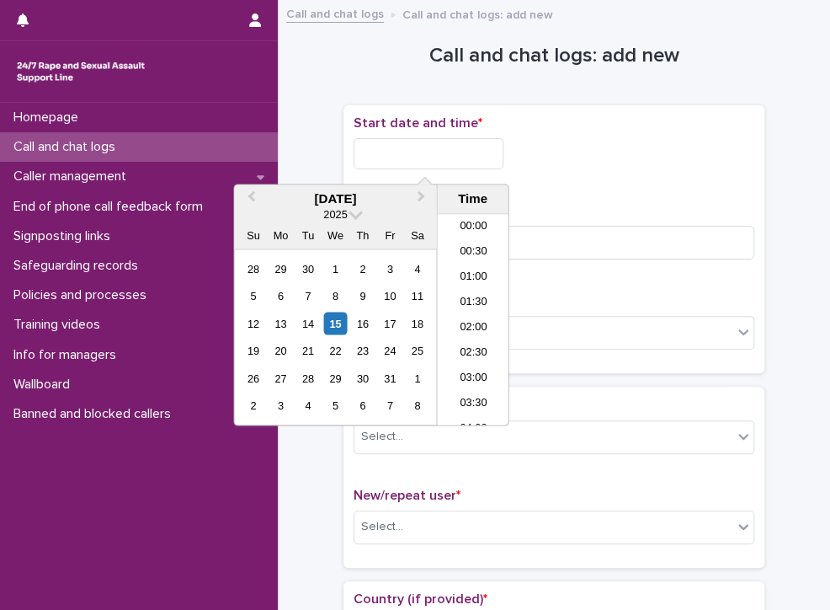
scroll to position [615, 0]
click at [472, 317] on li "14:00" at bounding box center [473, 319] width 72 height 25
click at [463, 164] on input "**********" at bounding box center [429, 153] width 150 height 31
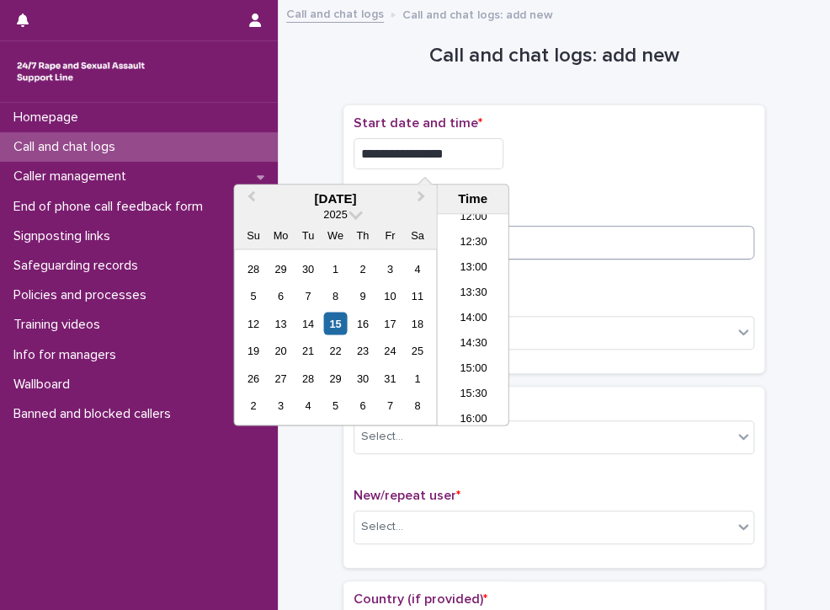
type input "**********"
click at [526, 236] on input at bounding box center [554, 243] width 401 height 34
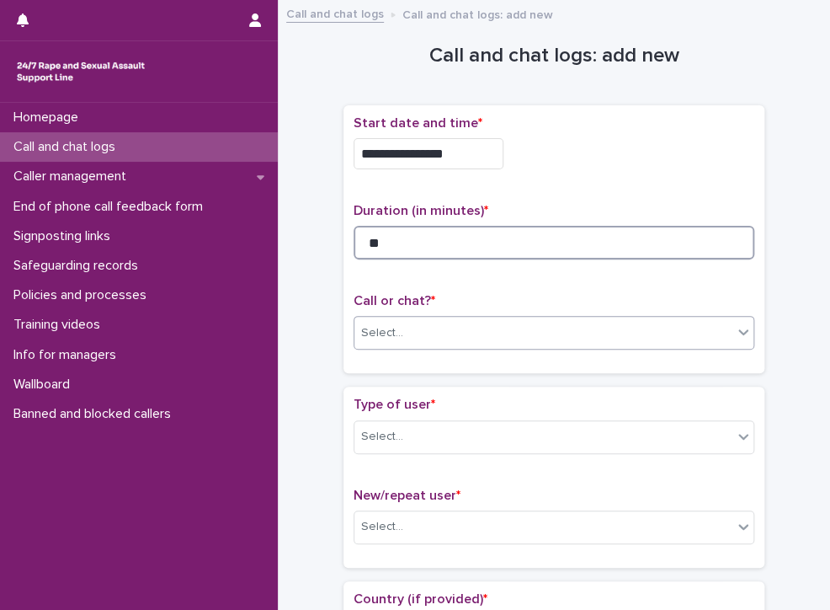
type input "**"
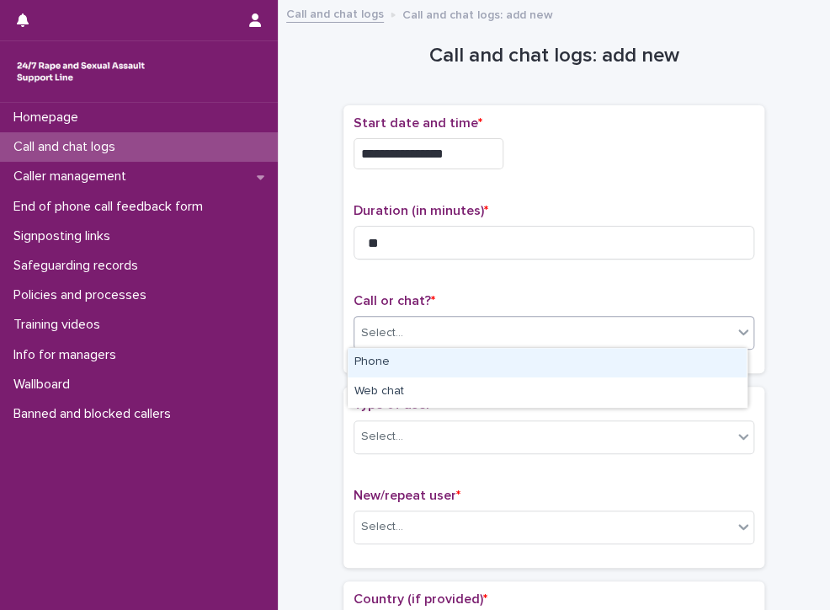
click at [485, 334] on div "Select..." at bounding box center [544, 333] width 378 height 28
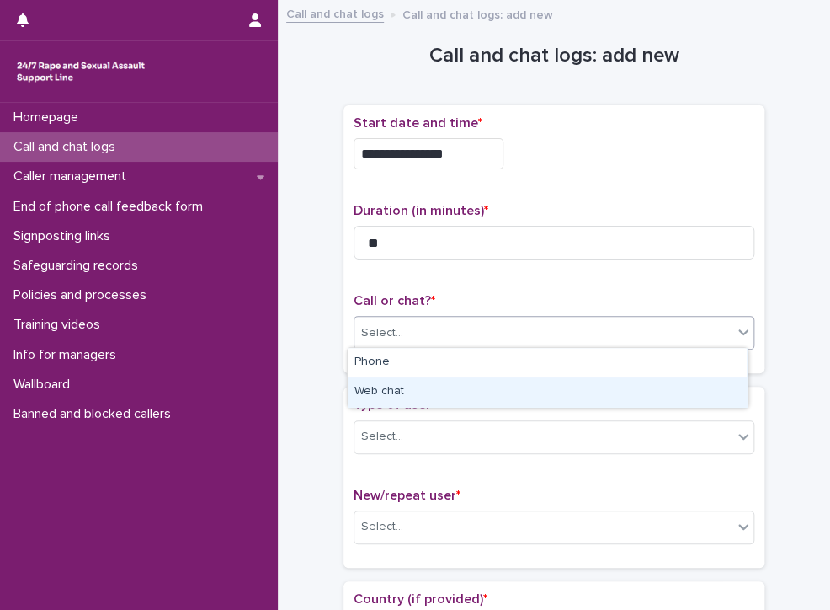
click at [451, 392] on div "Web chat" at bounding box center [547, 391] width 399 height 29
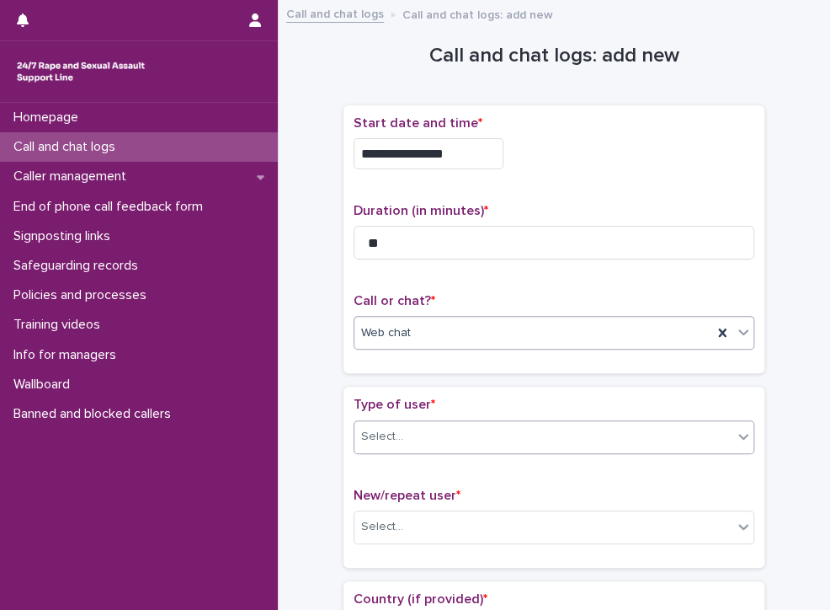
click at [441, 430] on div "Select..." at bounding box center [544, 437] width 378 height 28
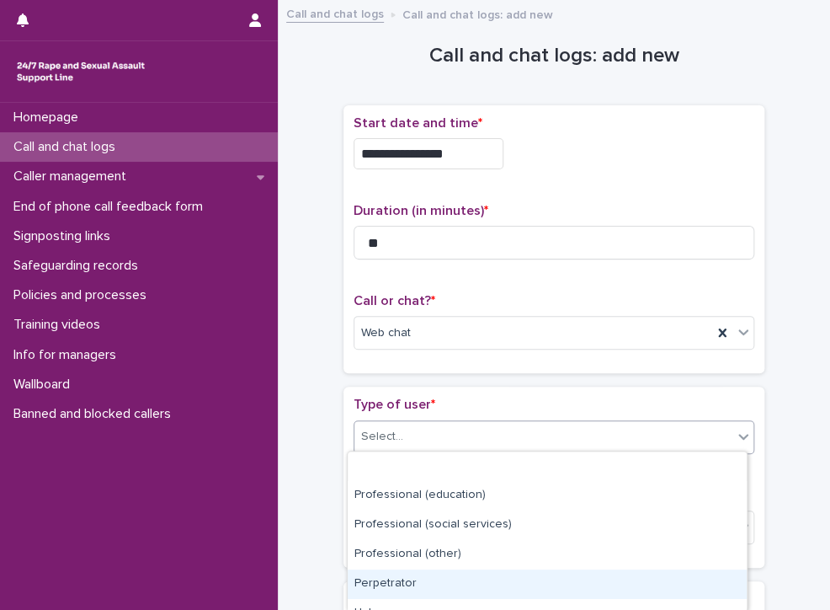
scroll to position [282, 0]
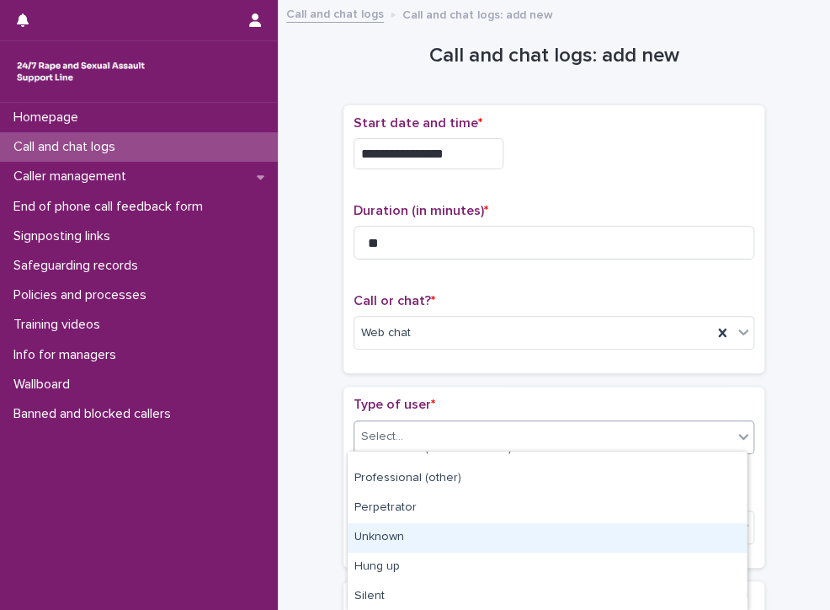
click at [374, 537] on div "Unknown" at bounding box center [547, 537] width 399 height 29
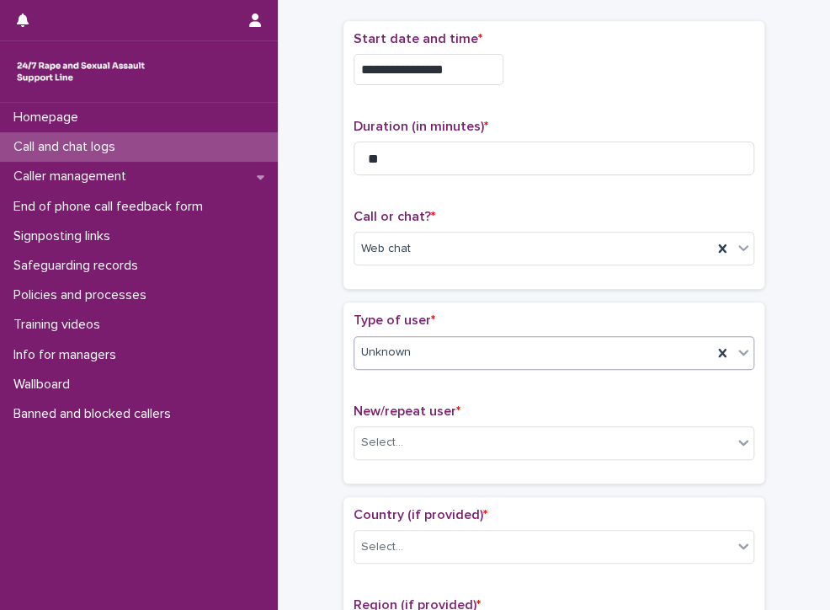
scroll to position [168, 0]
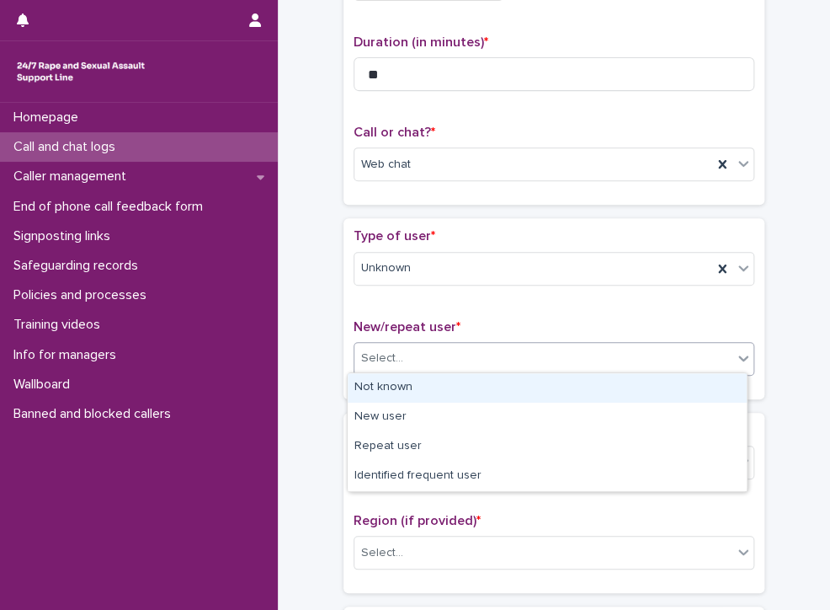
click at [427, 355] on div "Select..." at bounding box center [544, 358] width 378 height 28
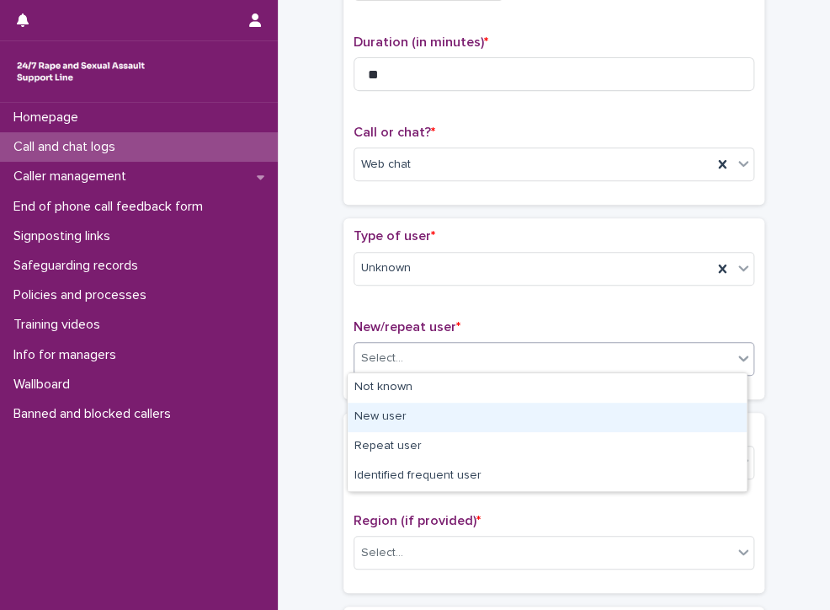
click at [394, 414] on div "New user" at bounding box center [547, 417] width 399 height 29
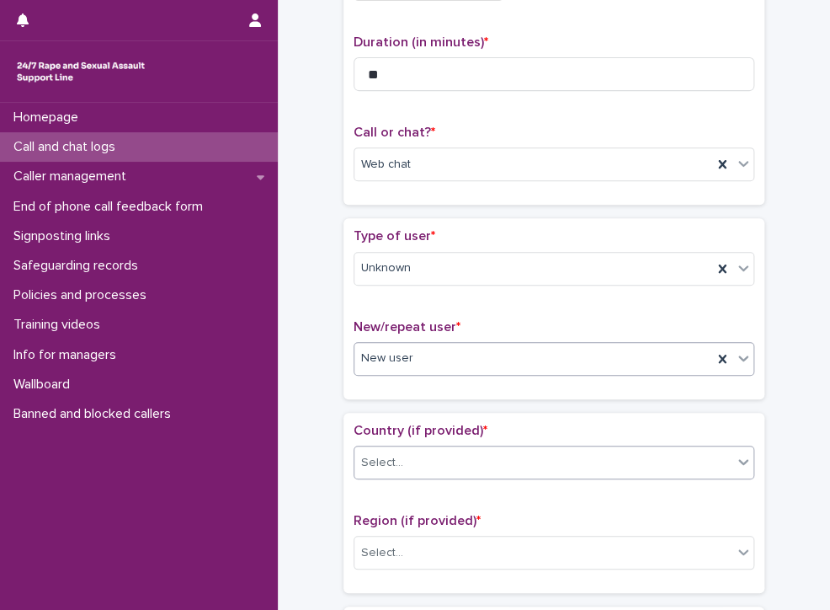
click at [379, 454] on div "Select..." at bounding box center [382, 463] width 42 height 18
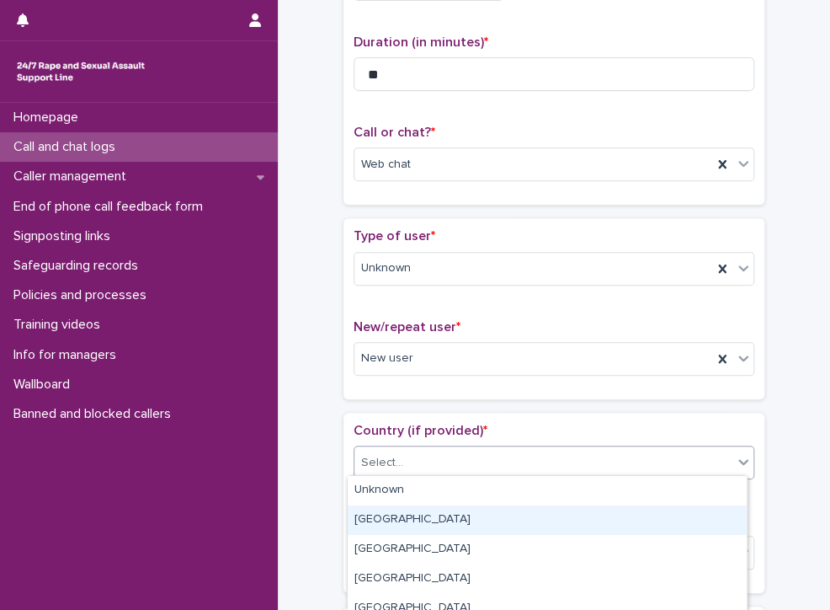
click at [392, 515] on div "[GEOGRAPHIC_DATA]" at bounding box center [547, 519] width 399 height 29
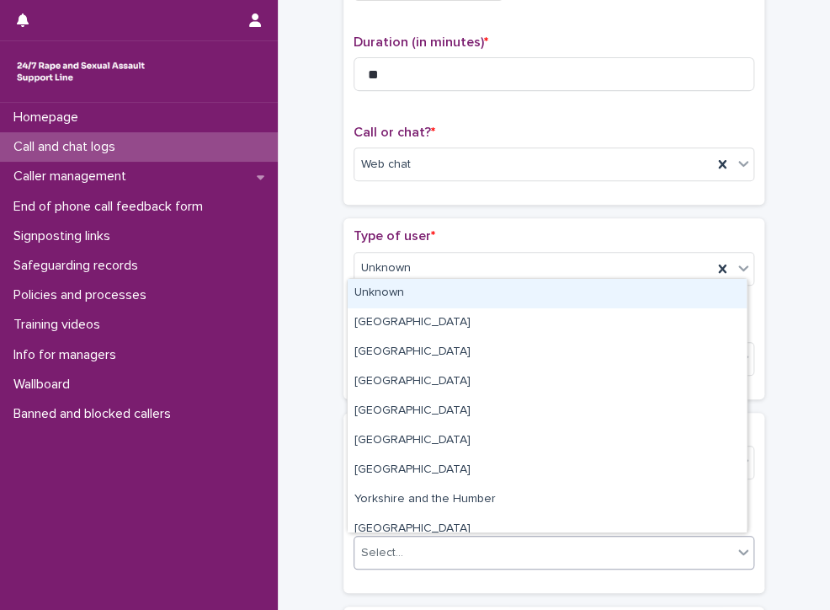
click at [422, 539] on div "Select..." at bounding box center [544, 553] width 378 height 28
click at [387, 289] on div "Unknown" at bounding box center [547, 293] width 399 height 29
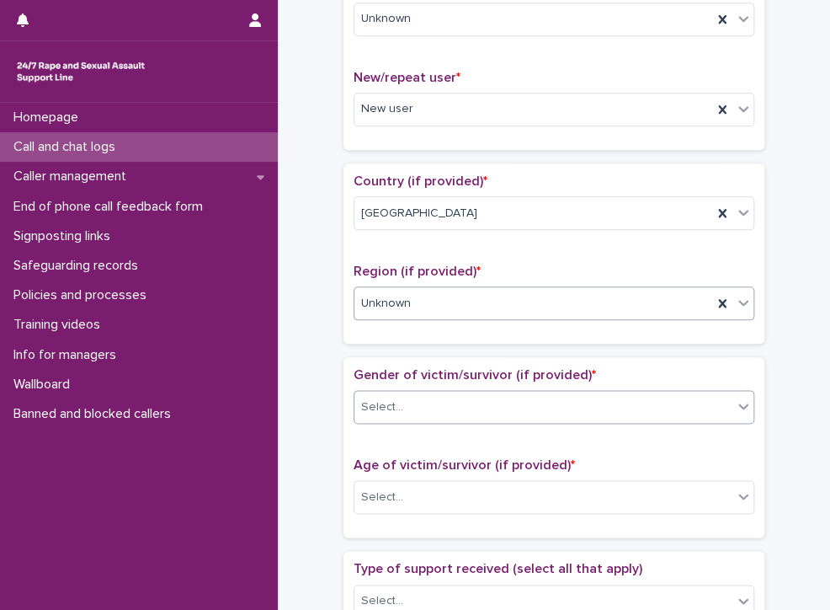
scroll to position [421, 0]
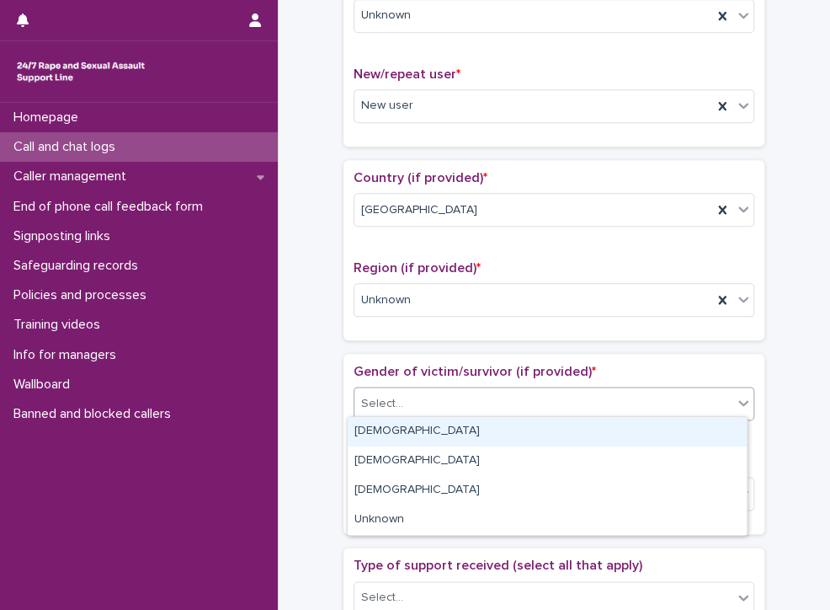
click at [403, 397] on div "Select..." at bounding box center [544, 404] width 378 height 28
click at [402, 431] on div "[DEMOGRAPHIC_DATA]" at bounding box center [547, 431] width 399 height 29
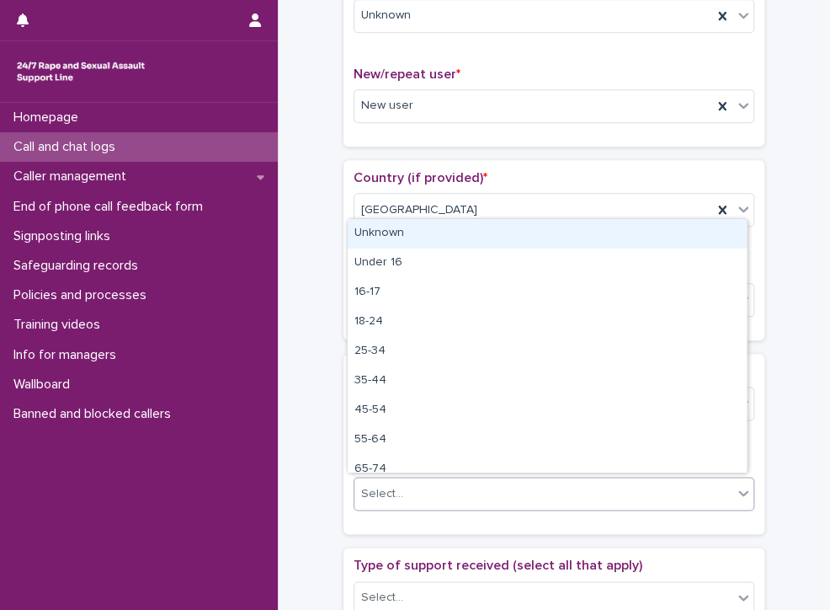
click at [424, 494] on div "Select..." at bounding box center [544, 494] width 378 height 28
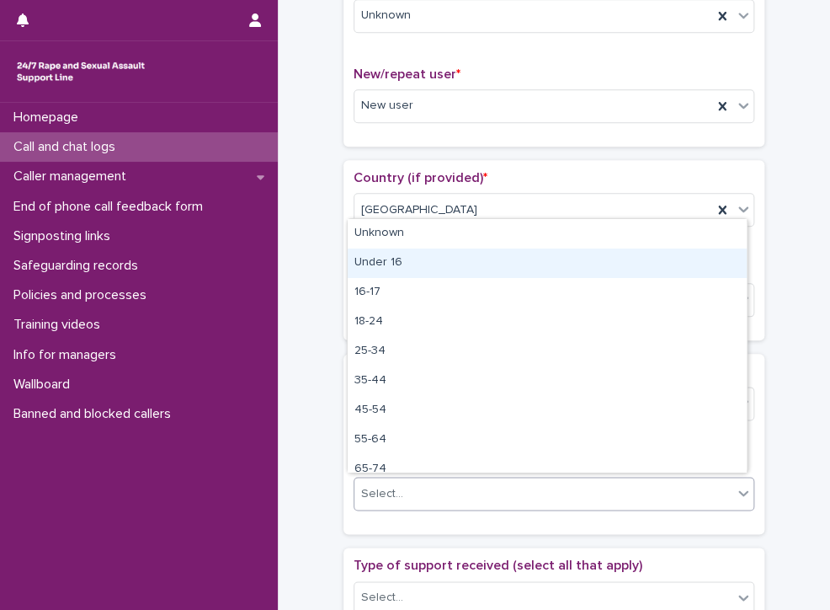
click at [389, 259] on div "Under 16" at bounding box center [547, 262] width 399 height 29
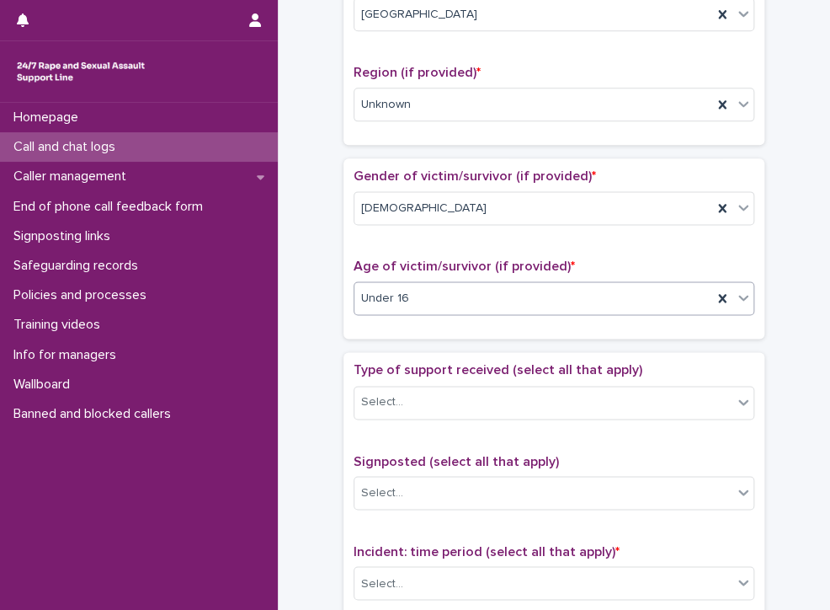
scroll to position [674, 0]
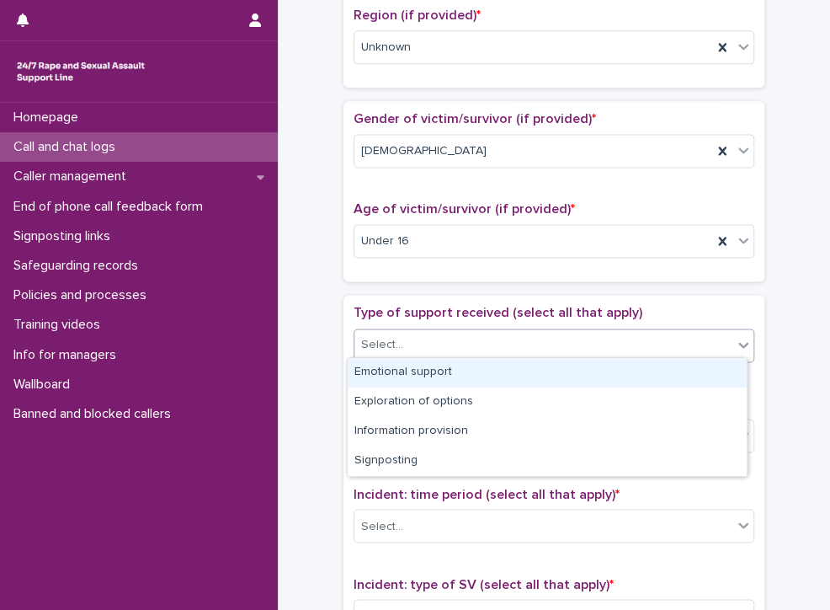
click at [462, 337] on div "Select..." at bounding box center [544, 345] width 378 height 28
click at [441, 366] on div "Emotional support" at bounding box center [547, 372] width 399 height 29
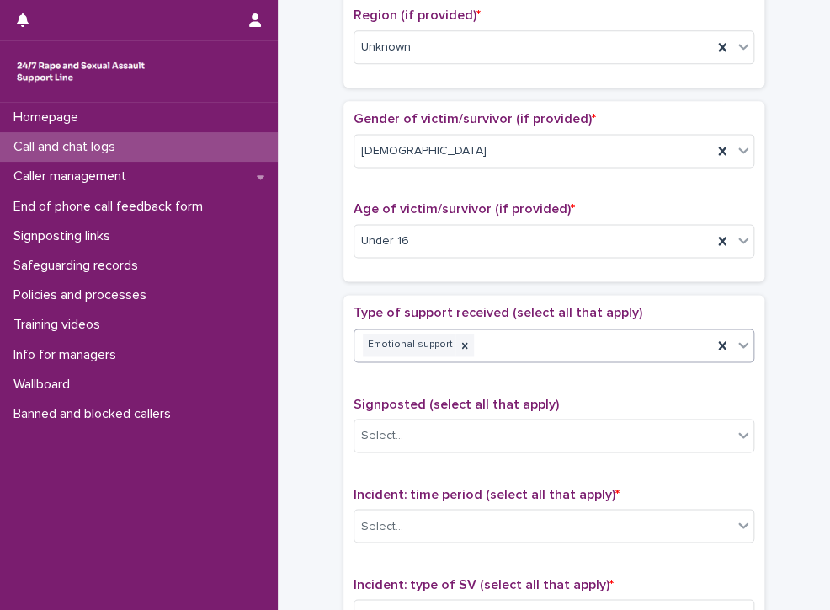
click at [535, 341] on div "Emotional support" at bounding box center [534, 344] width 358 height 29
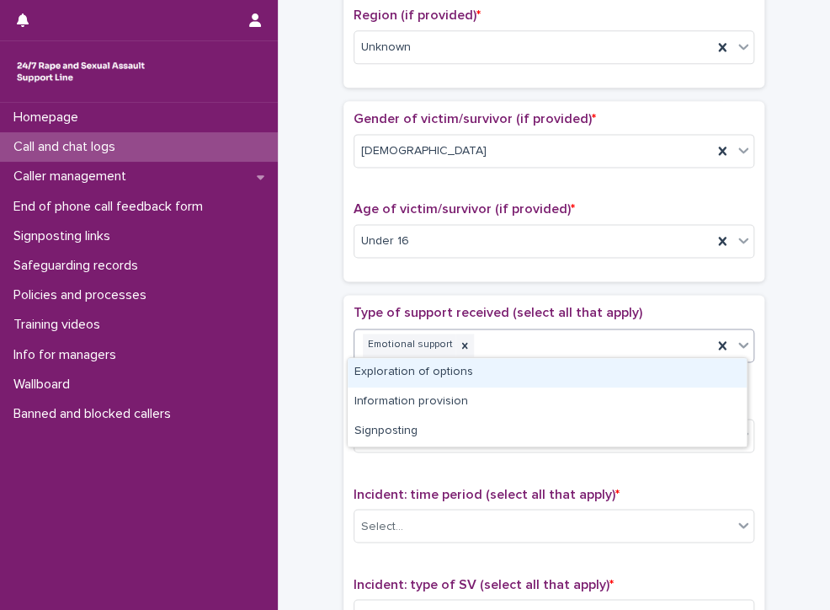
click at [432, 370] on div "Exploration of options" at bounding box center [547, 372] width 399 height 29
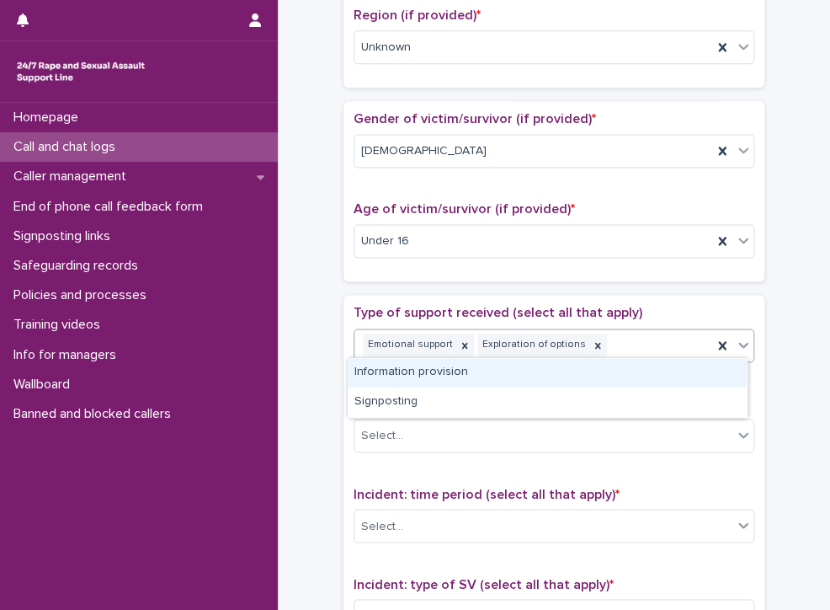
click at [627, 332] on div "Emotional support Exploration of options" at bounding box center [534, 344] width 358 height 29
click at [457, 372] on div "Information provision" at bounding box center [547, 372] width 399 height 29
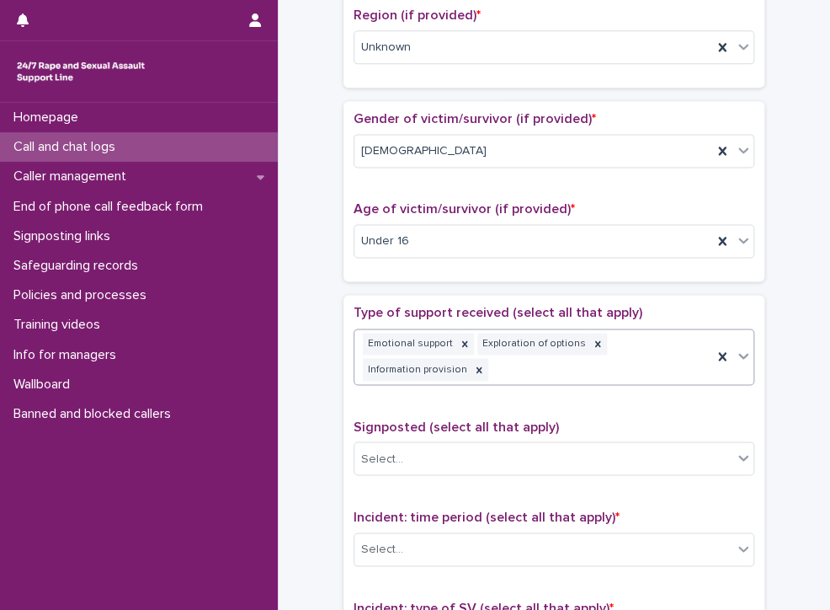
scroll to position [685, 0]
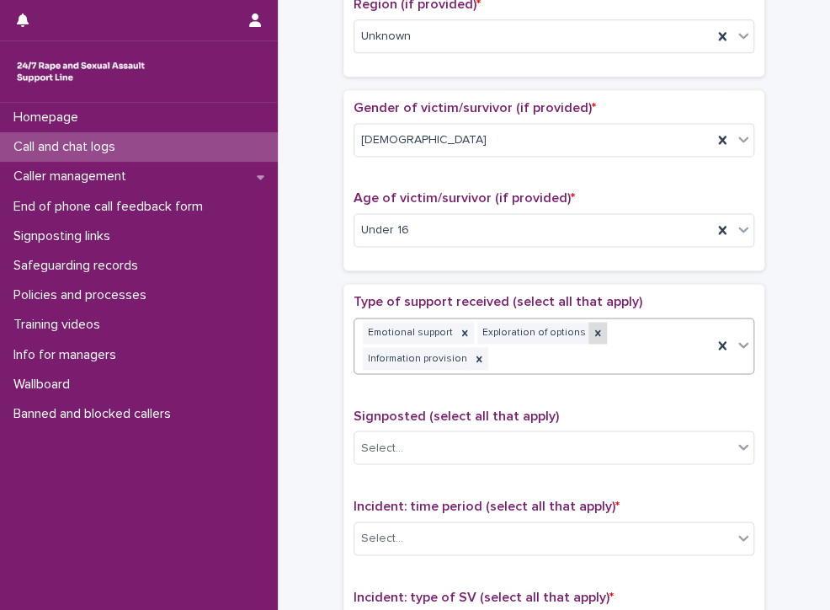
click at [592, 327] on icon at bounding box center [598, 333] width 12 height 12
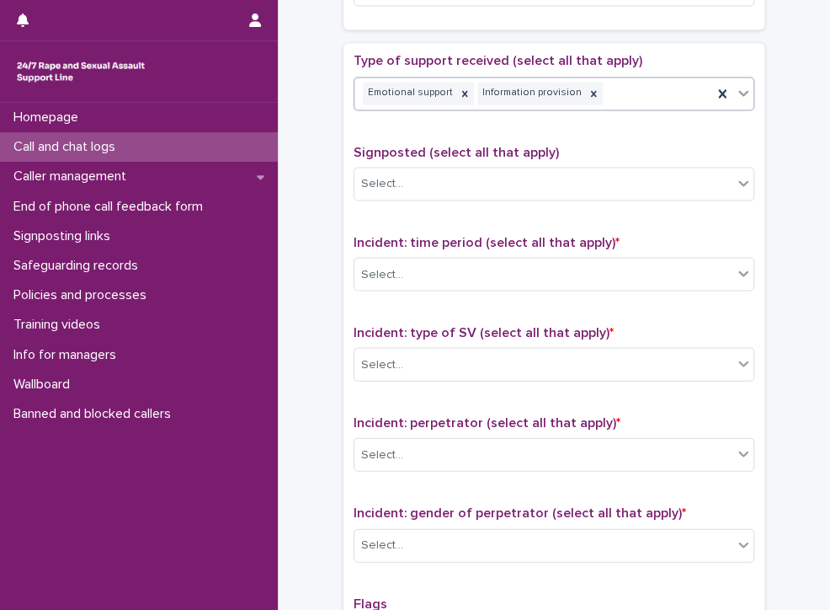
scroll to position [926, 0]
click at [605, 87] on div "Emotional support Information provision" at bounding box center [534, 91] width 358 height 29
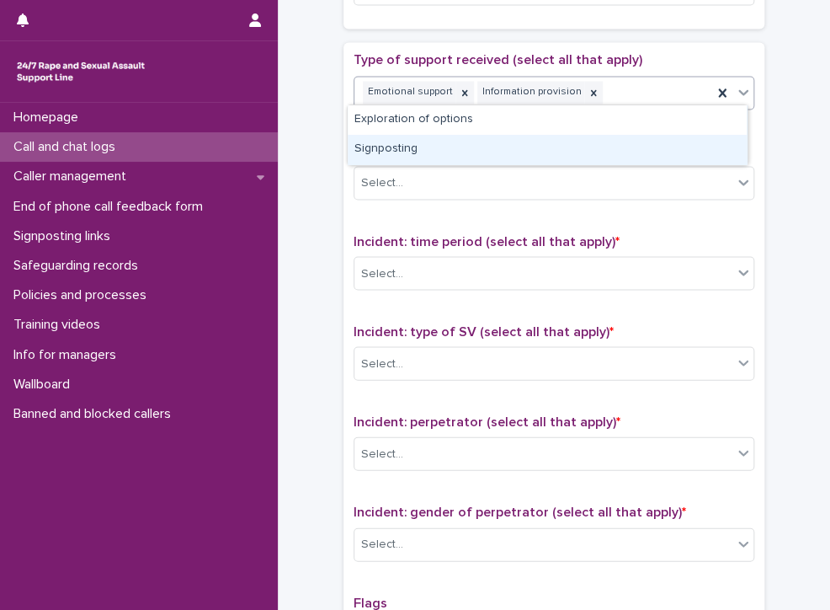
click at [366, 150] on div "Signposting" at bounding box center [547, 149] width 399 height 29
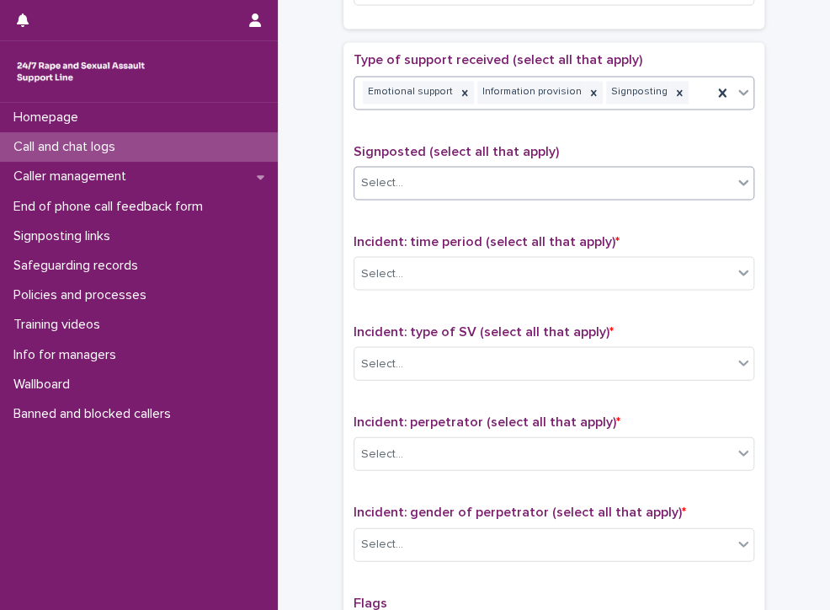
click at [442, 173] on div "Select..." at bounding box center [544, 182] width 378 height 28
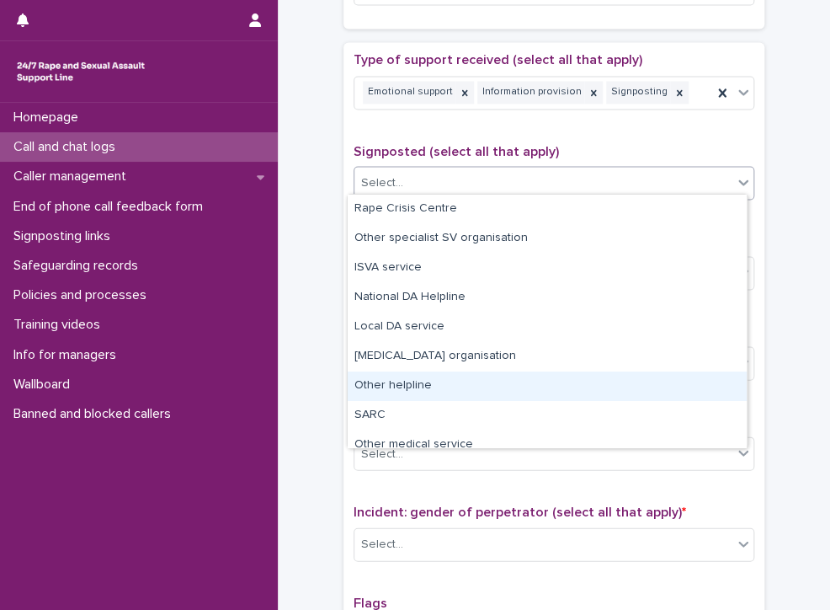
click at [401, 381] on div "Other helpline" at bounding box center [547, 385] width 399 height 29
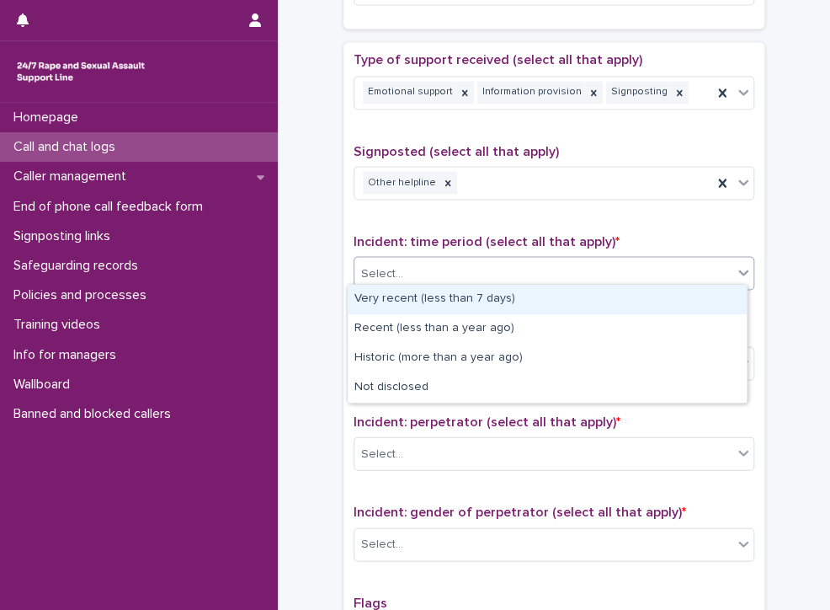
click at [419, 259] on div "Select..." at bounding box center [544, 273] width 378 height 28
click at [414, 300] on div "Very recent (less than 7 days)" at bounding box center [547, 299] width 399 height 29
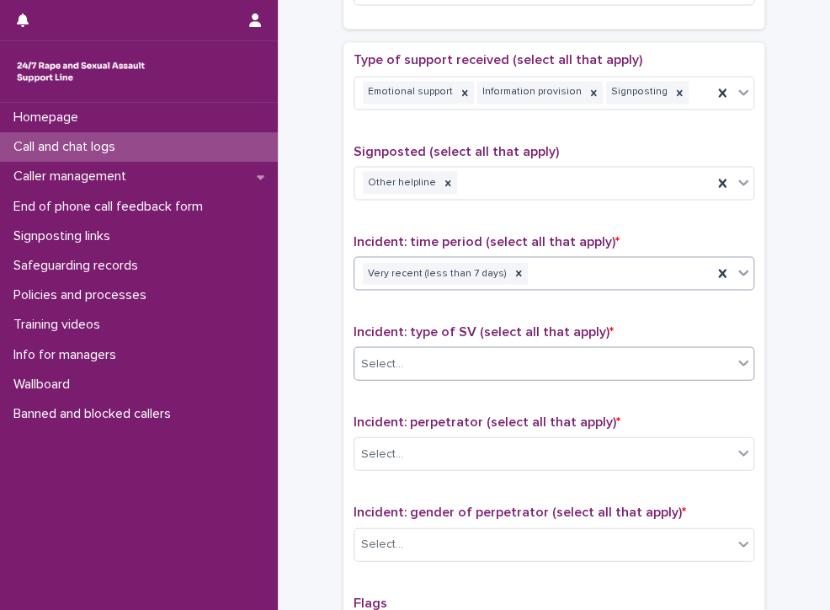
click at [494, 350] on div "Select..." at bounding box center [544, 364] width 378 height 28
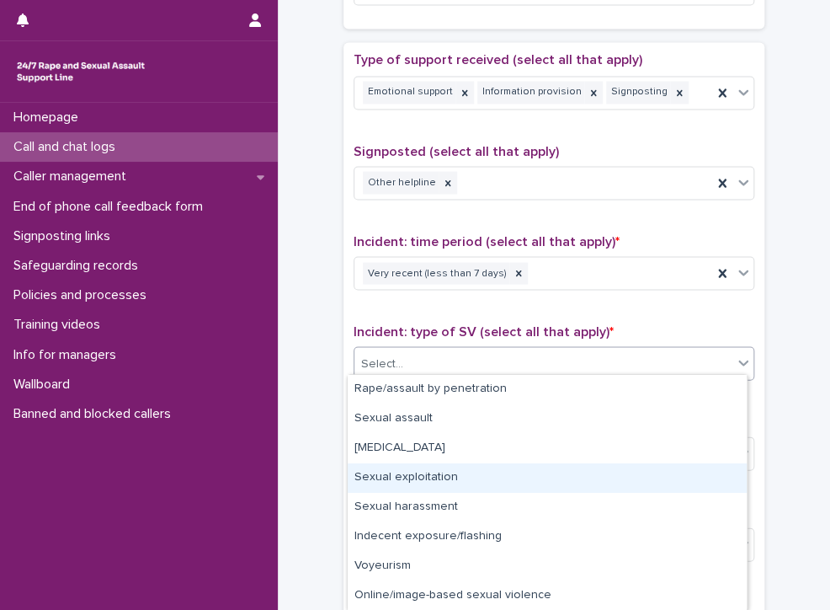
scroll to position [59, 0]
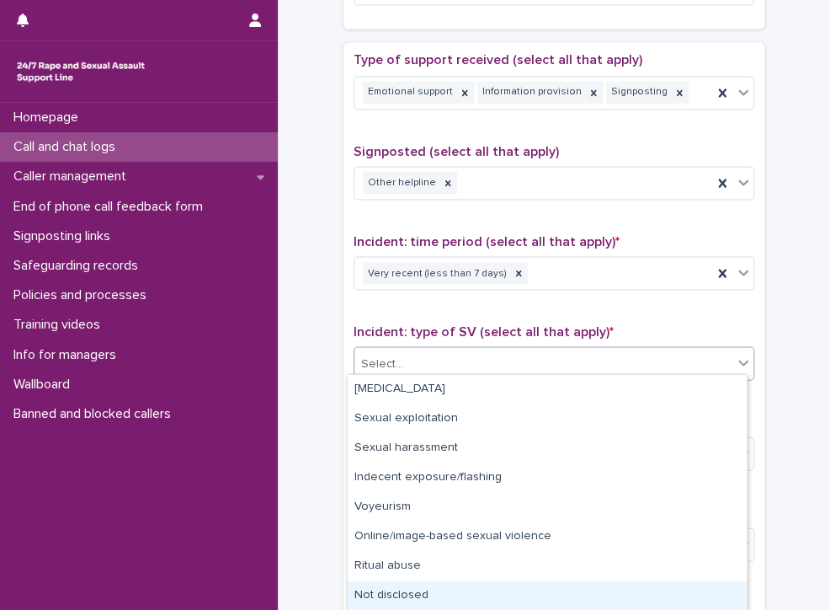
click at [488, 599] on div "Not disclosed" at bounding box center [547, 595] width 399 height 29
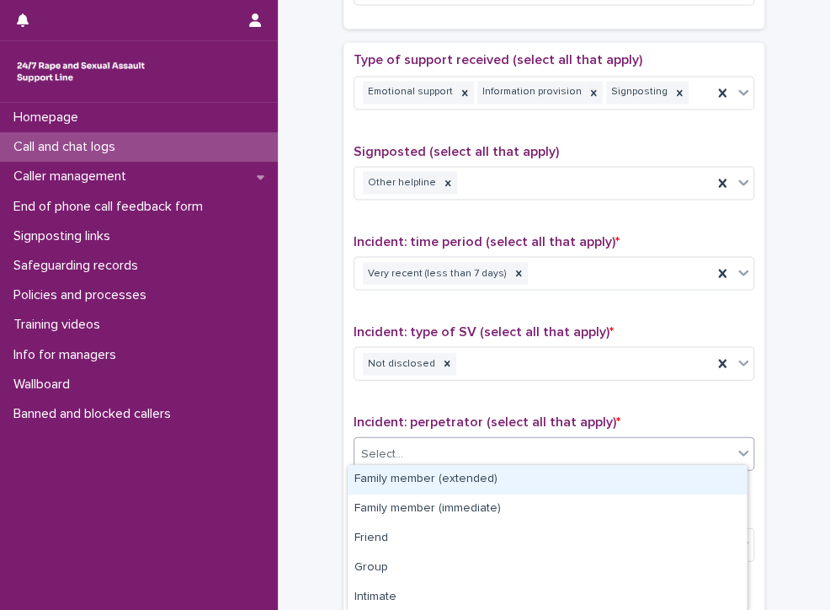
click at [469, 447] on div "Select..." at bounding box center [544, 454] width 378 height 28
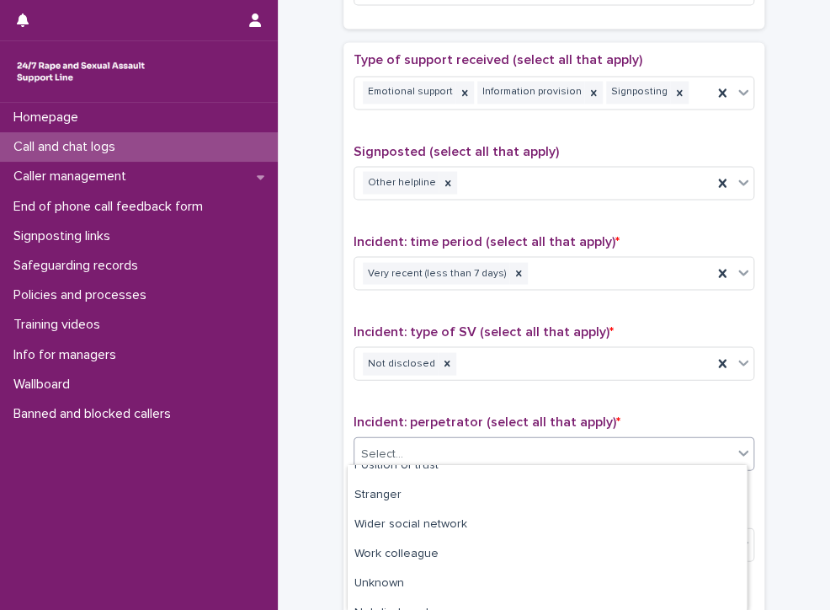
scroll to position [178, 0]
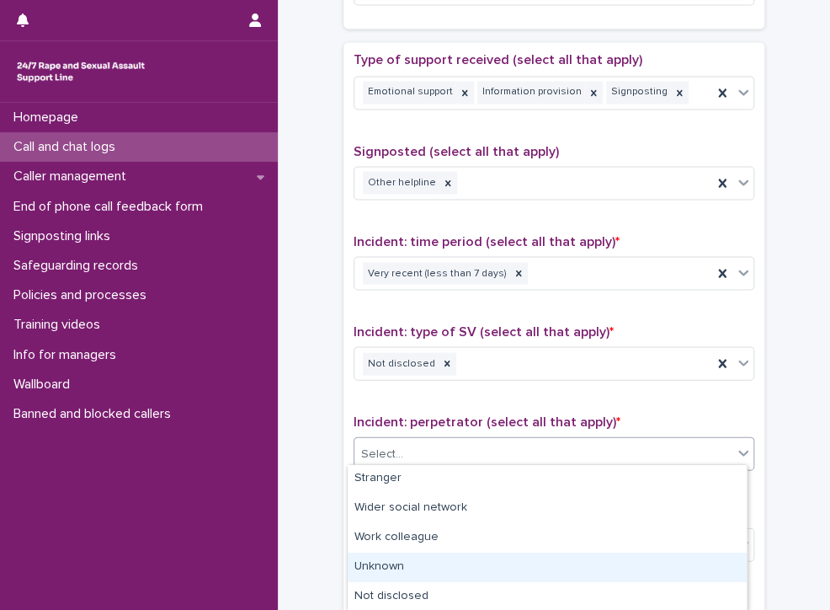
click at [463, 560] on div "Unknown" at bounding box center [547, 567] width 399 height 29
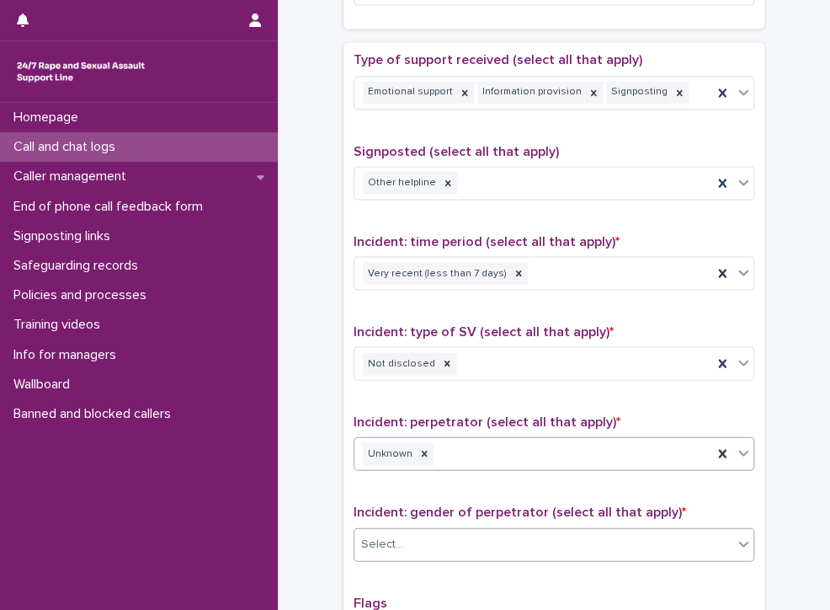
click at [462, 540] on div "Select..." at bounding box center [544, 544] width 378 height 28
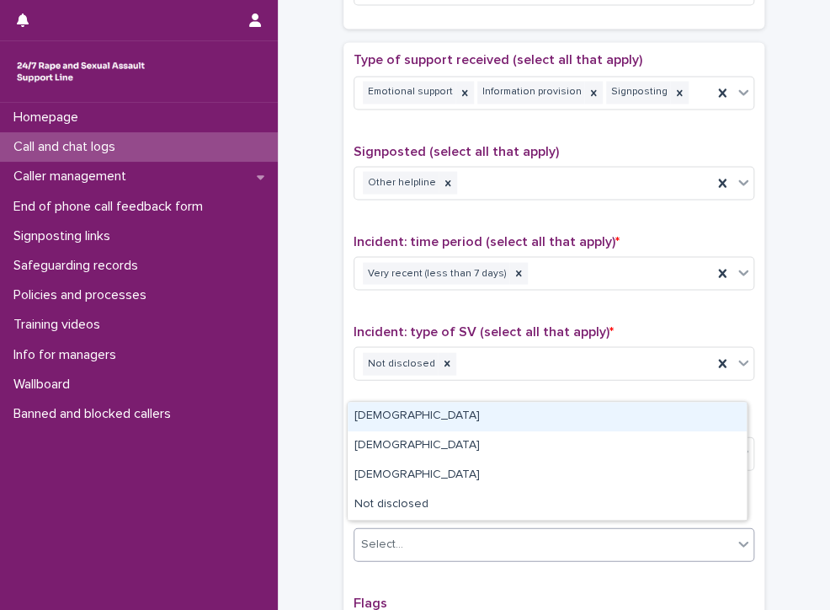
click at [377, 414] on div "[DEMOGRAPHIC_DATA]" at bounding box center [547, 416] width 399 height 29
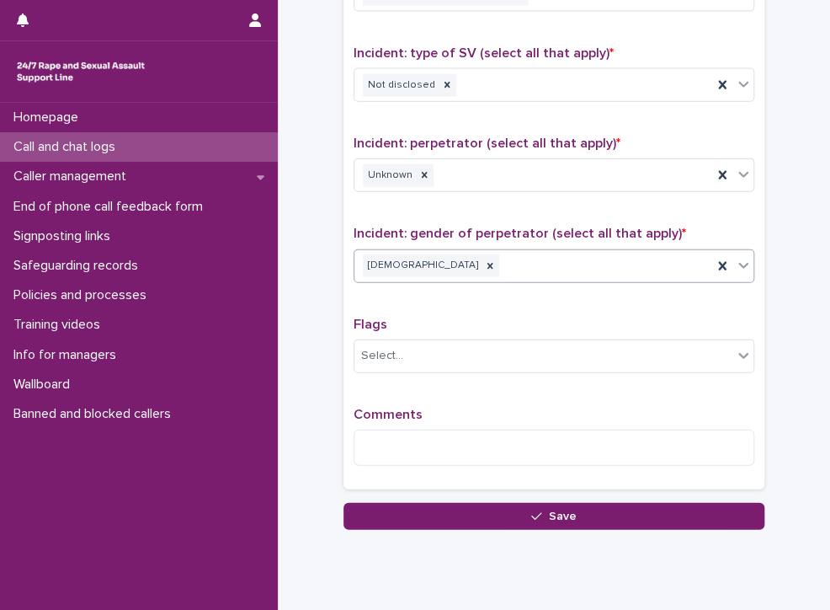
scroll to position [1249, 0]
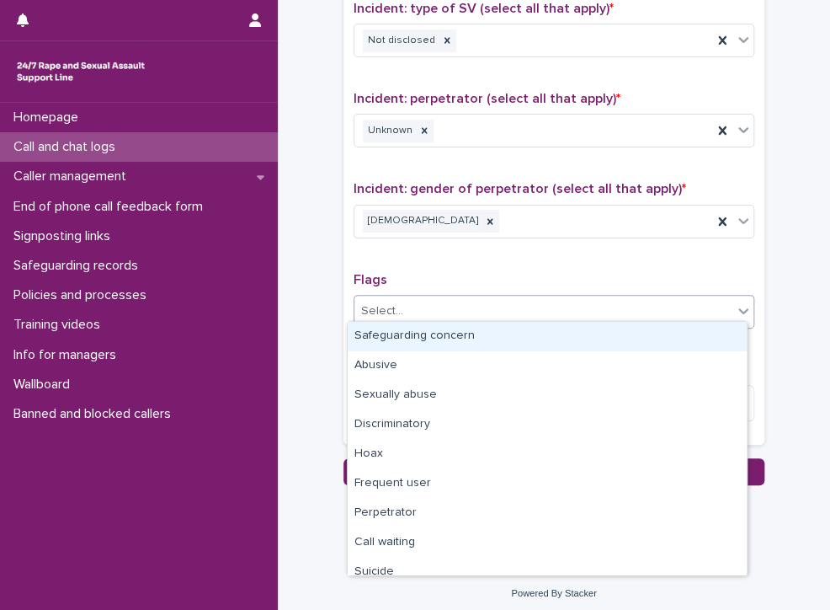
click at [502, 298] on div "Select..." at bounding box center [544, 311] width 378 height 28
click at [483, 339] on div "Safeguarding concern" at bounding box center [547, 336] width 399 height 29
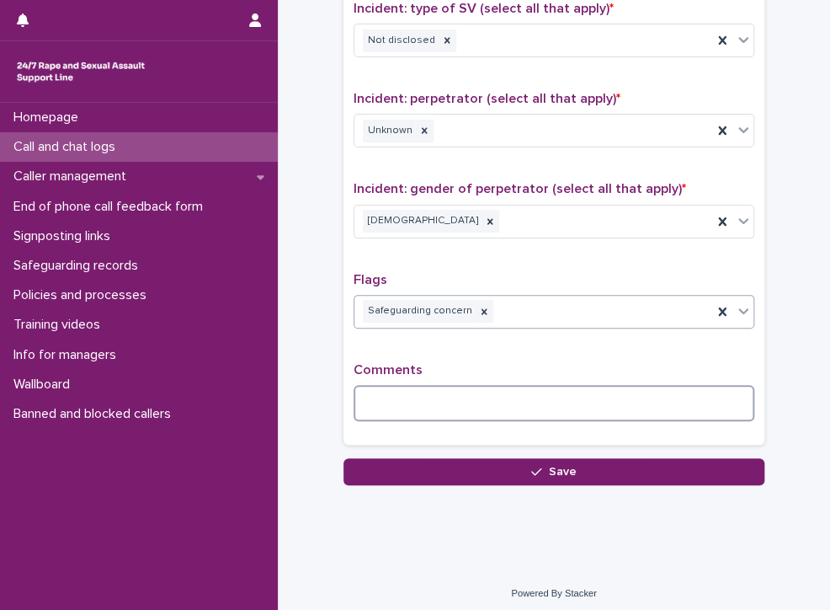
click at [487, 400] on textarea at bounding box center [554, 403] width 401 height 36
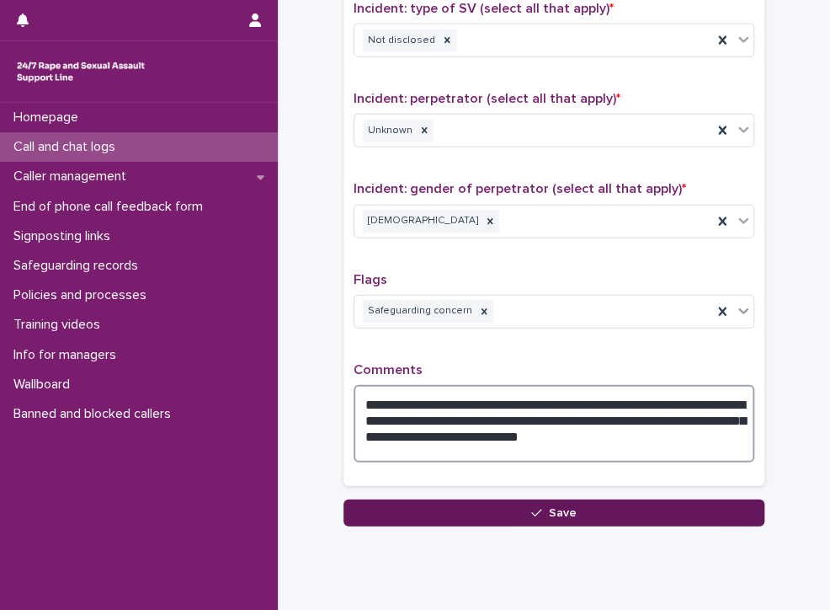
type textarea "**********"
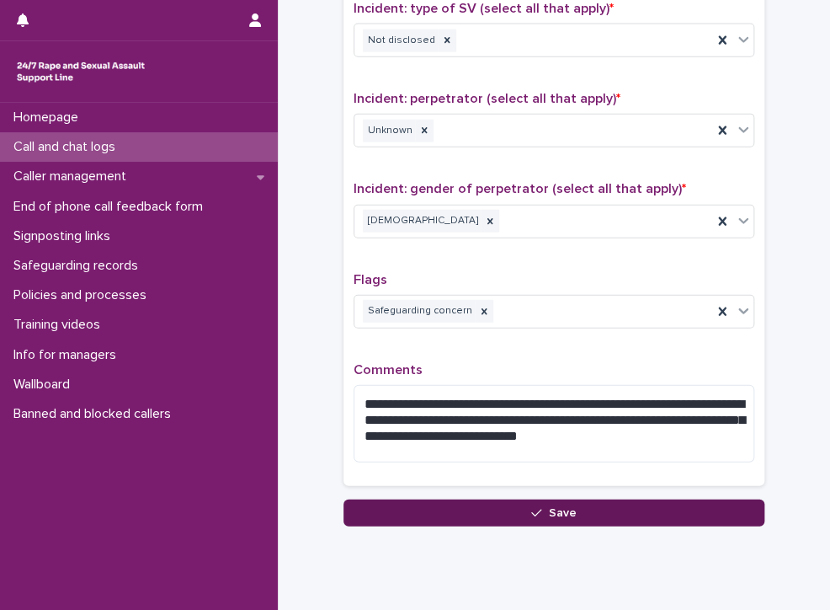
click at [519, 499] on button "Save" at bounding box center [554, 512] width 421 height 27
